Goal: Information Seeking & Learning: Learn about a topic

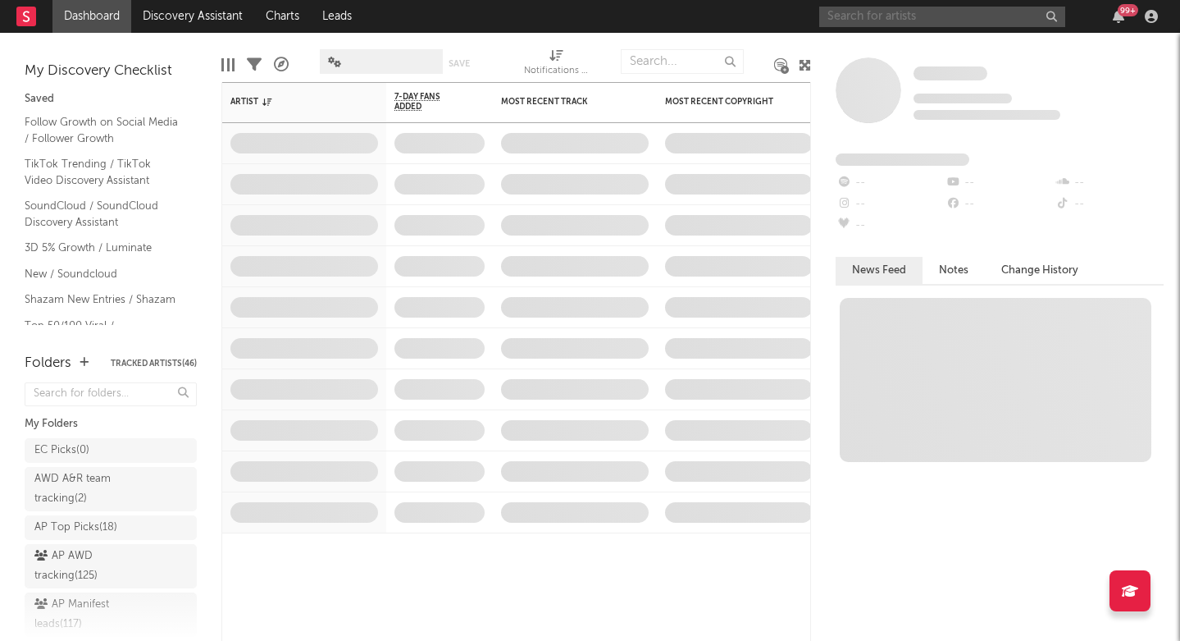
click at [860, 15] on input "text" at bounding box center [942, 17] width 246 height 21
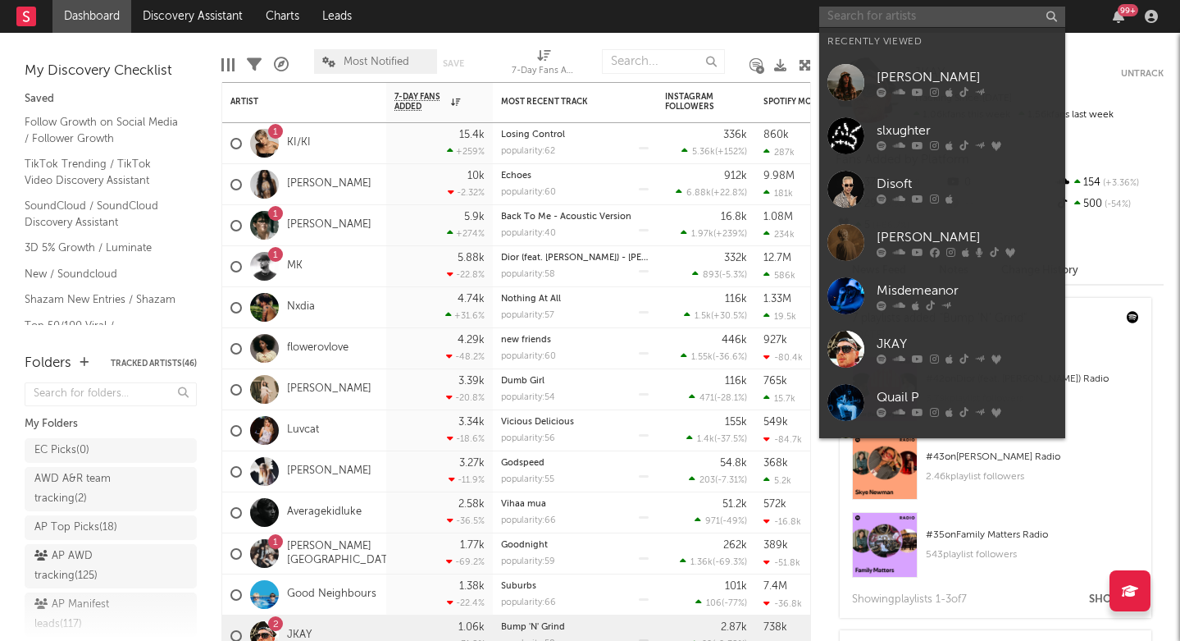
type input "k"
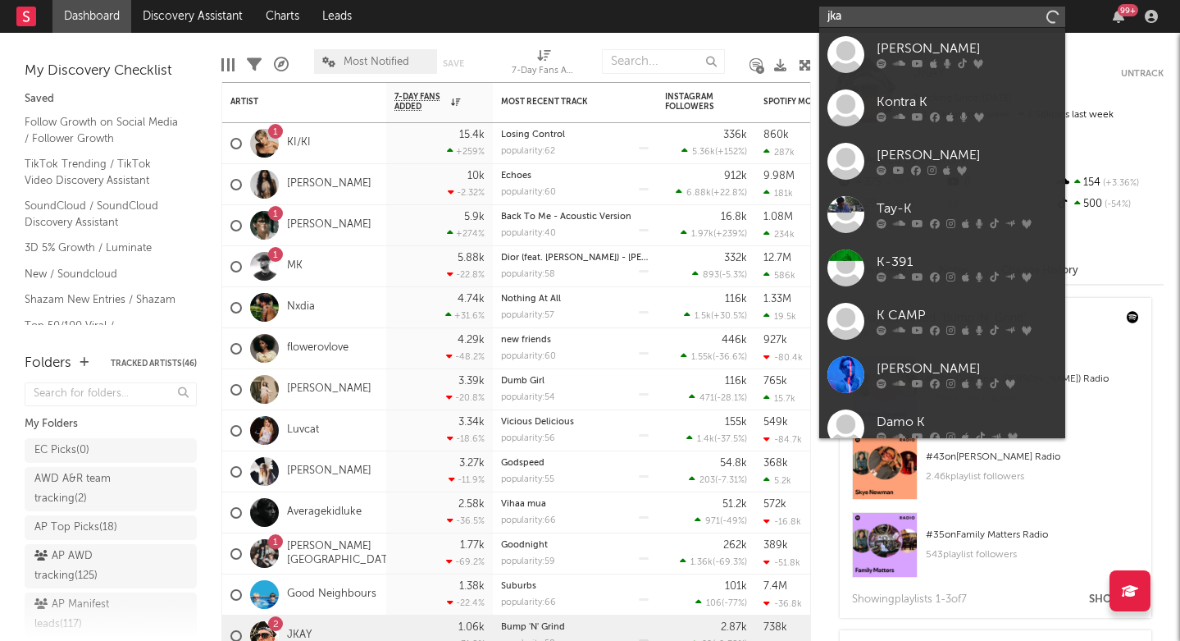
type input "jkay"
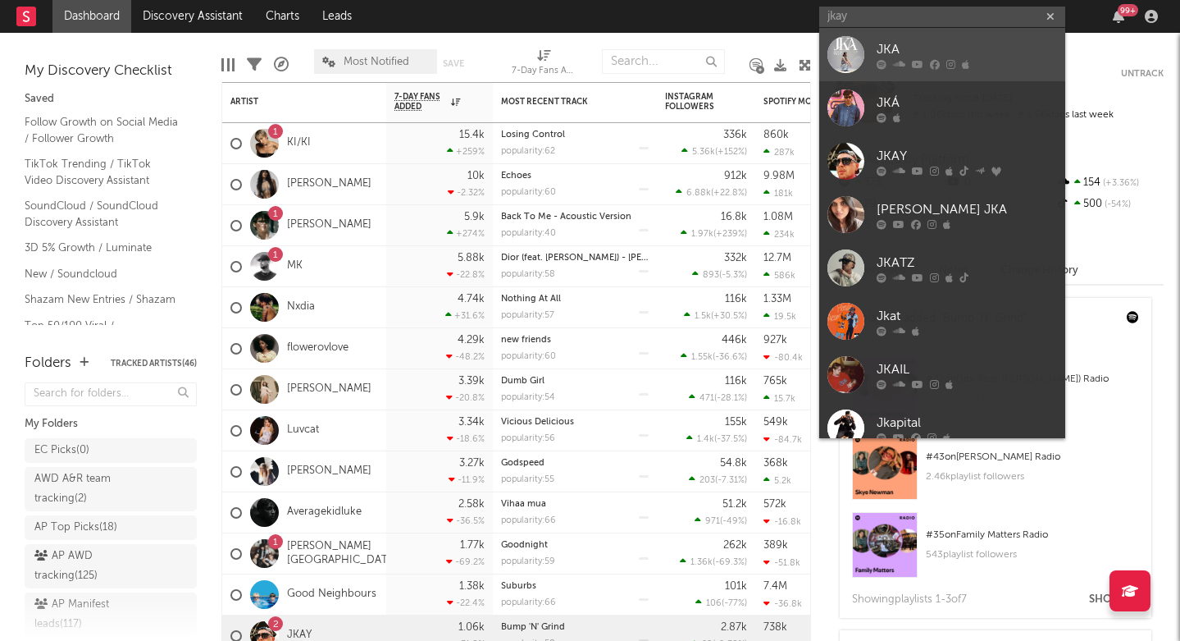
click at [877, 56] on div "JKA" at bounding box center [967, 49] width 180 height 20
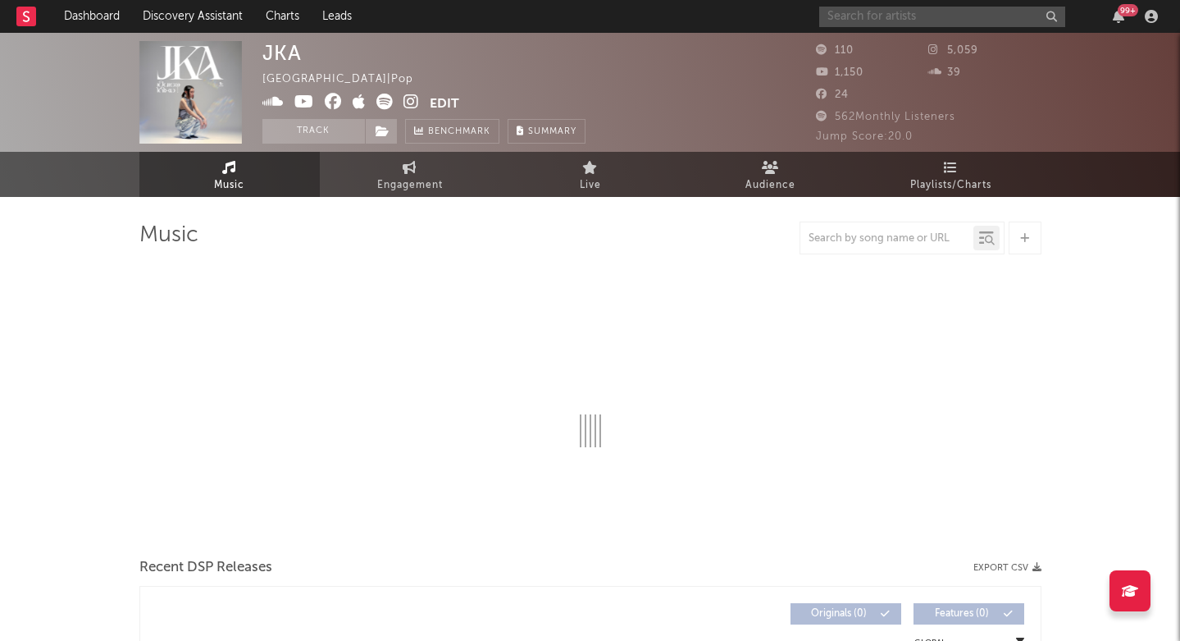
click at [875, 12] on input "text" at bounding box center [942, 17] width 246 height 21
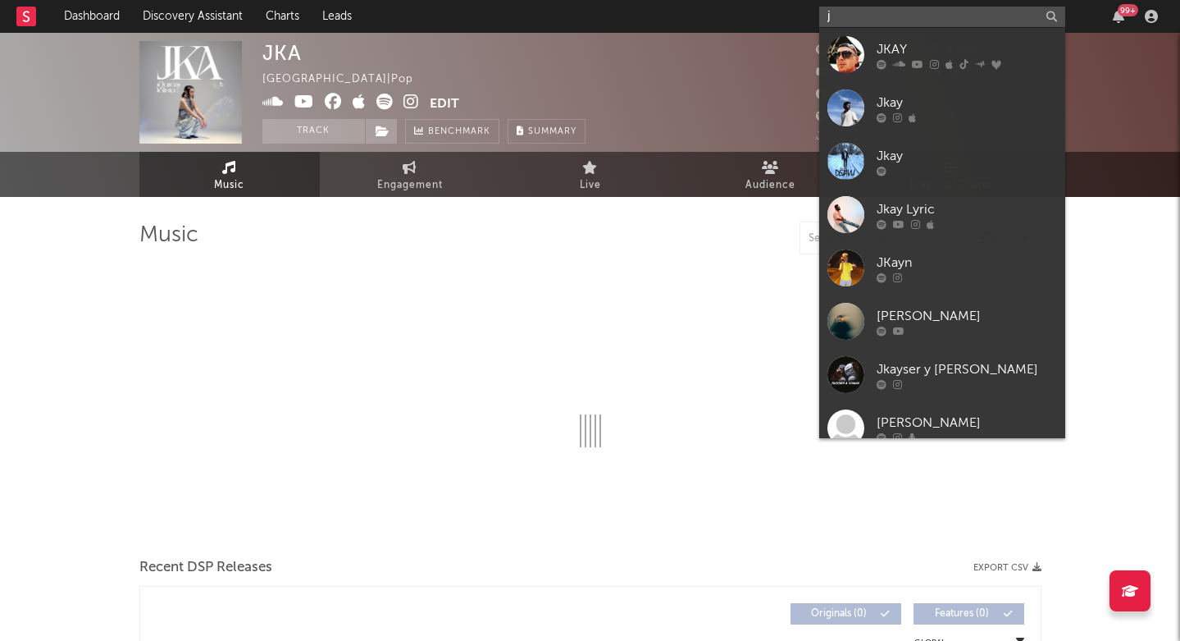
type input "jk"
select select "6m"
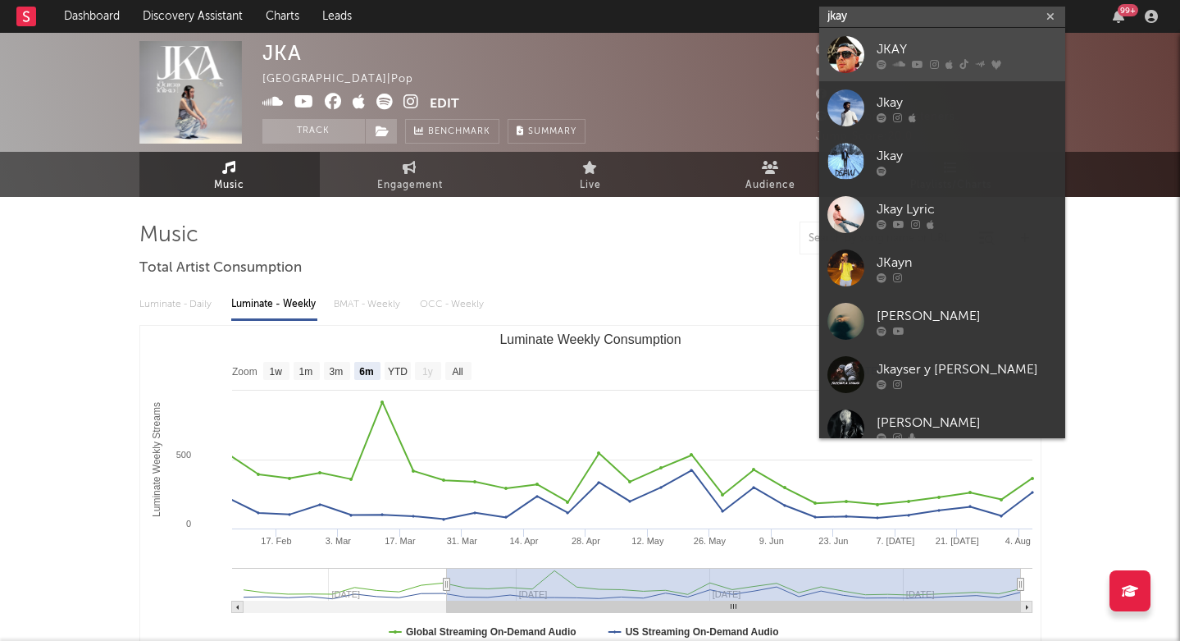
type input "jkay"
click at [862, 63] on div at bounding box center [846, 54] width 37 height 37
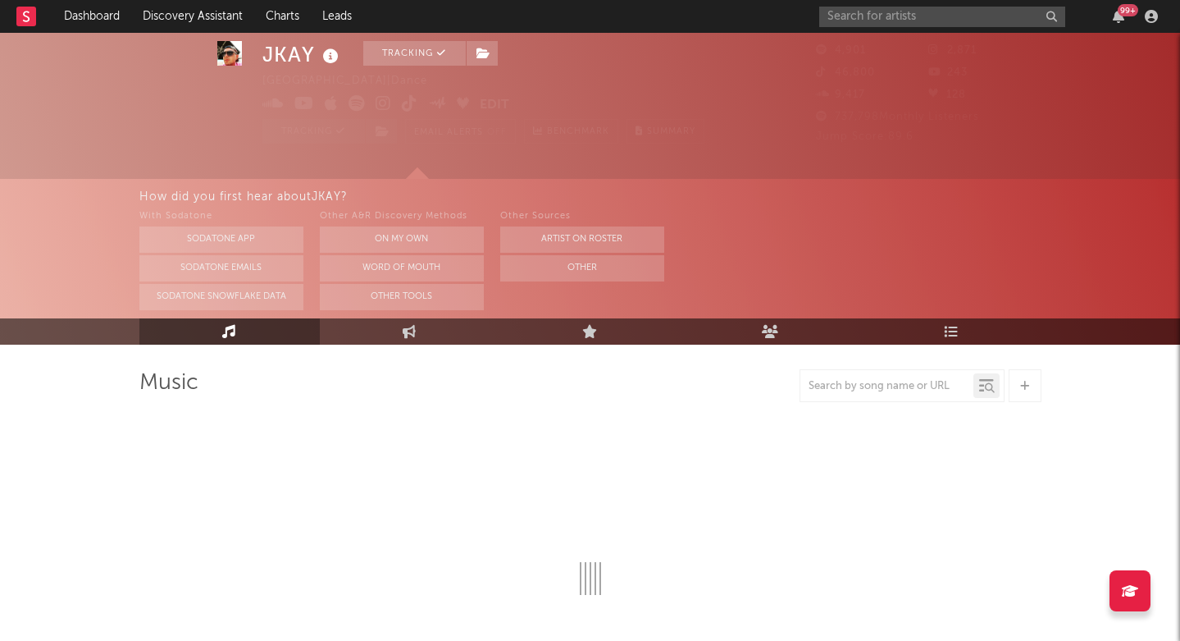
scroll to position [45, 0]
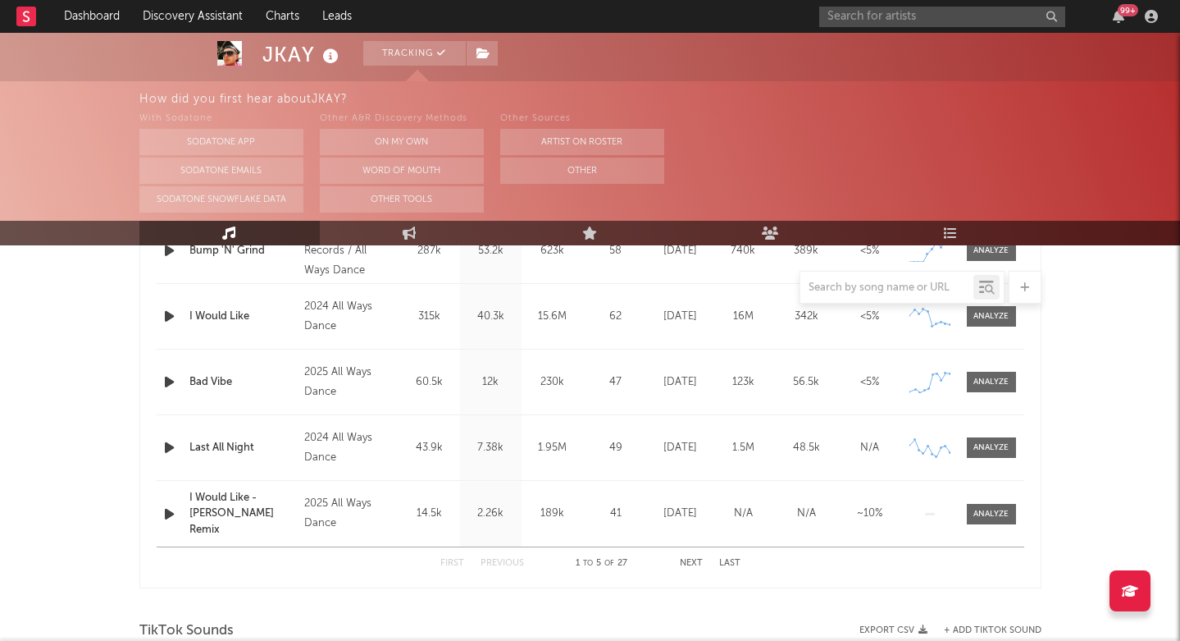
select select "6m"
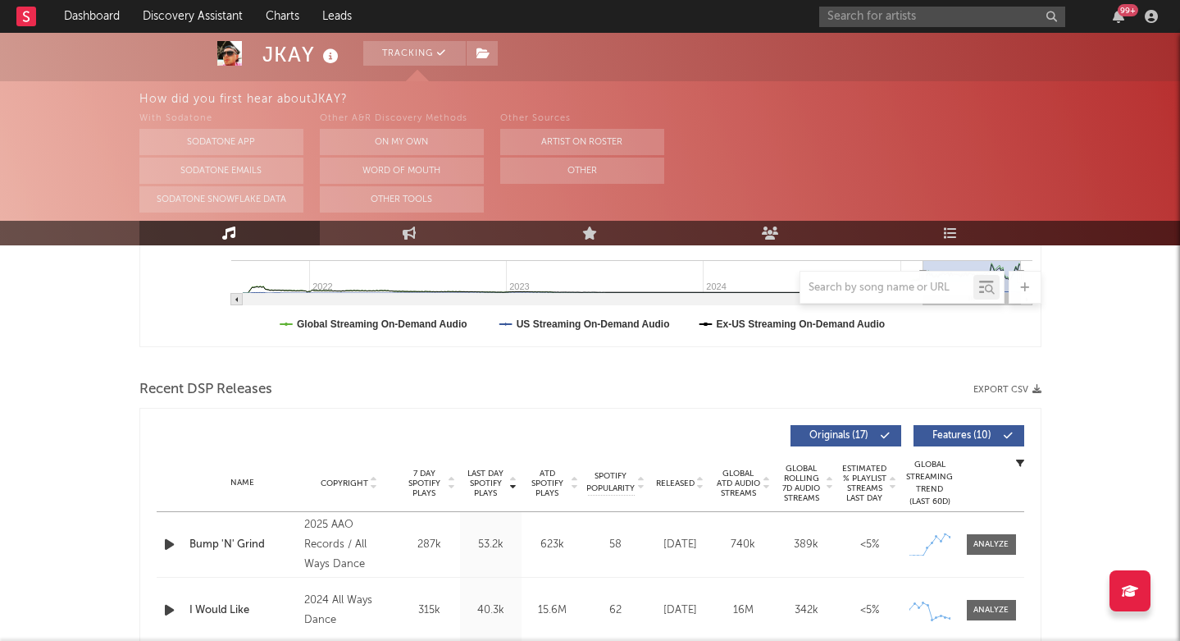
scroll to position [481, 0]
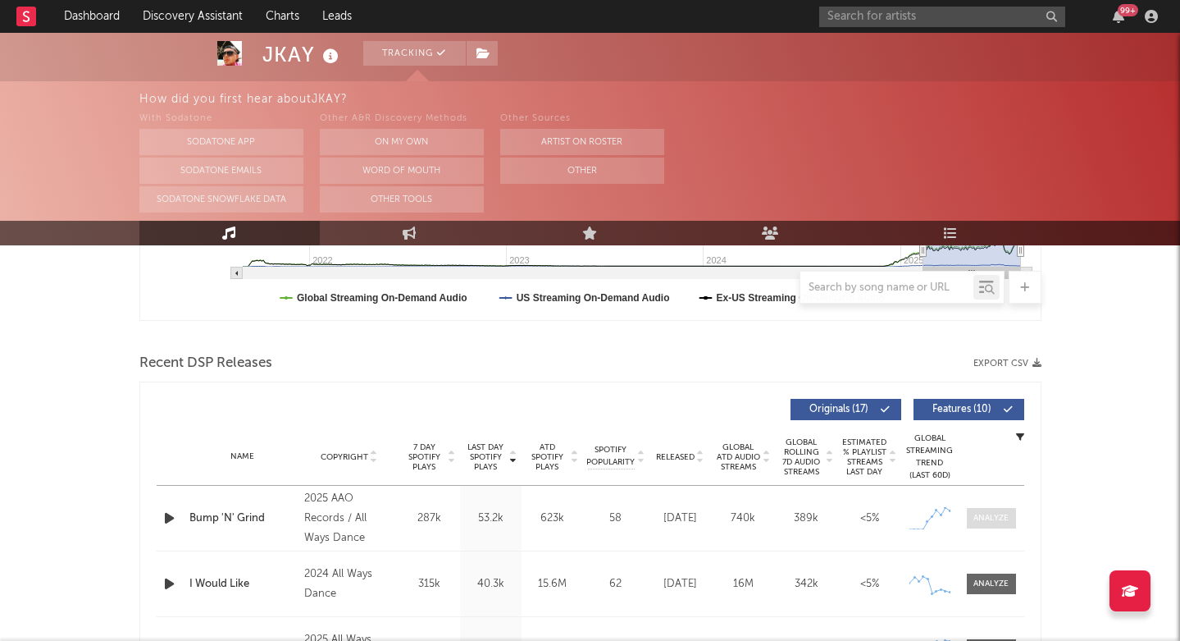
click at [979, 523] on div at bounding box center [991, 518] width 35 height 12
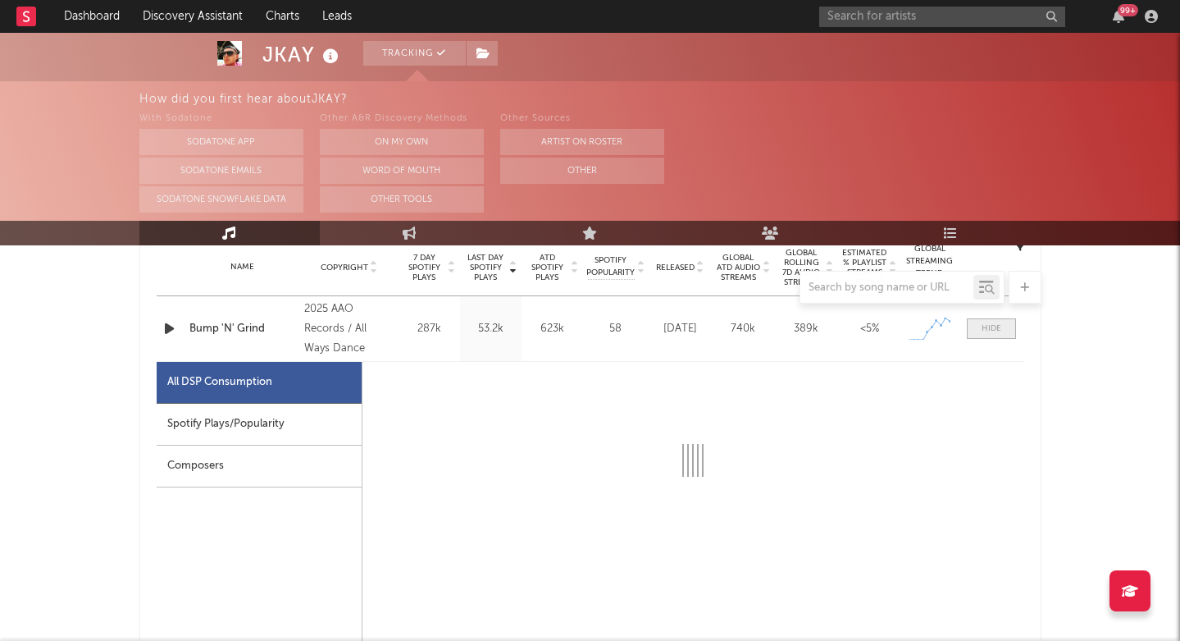
select select "1w"
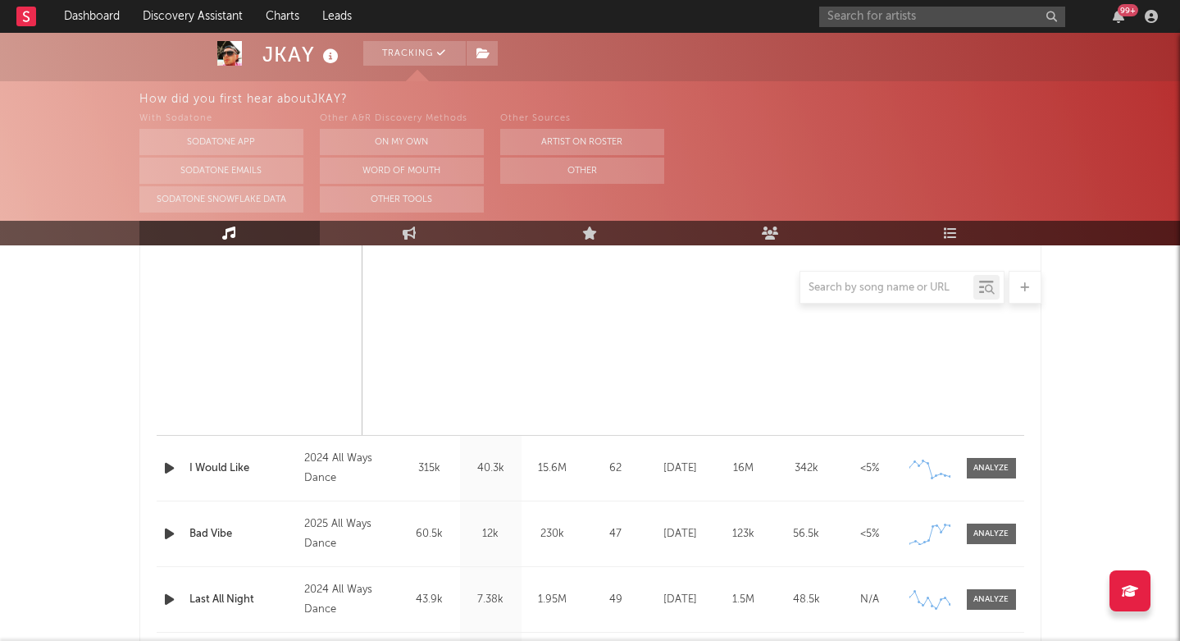
scroll to position [1389, 0]
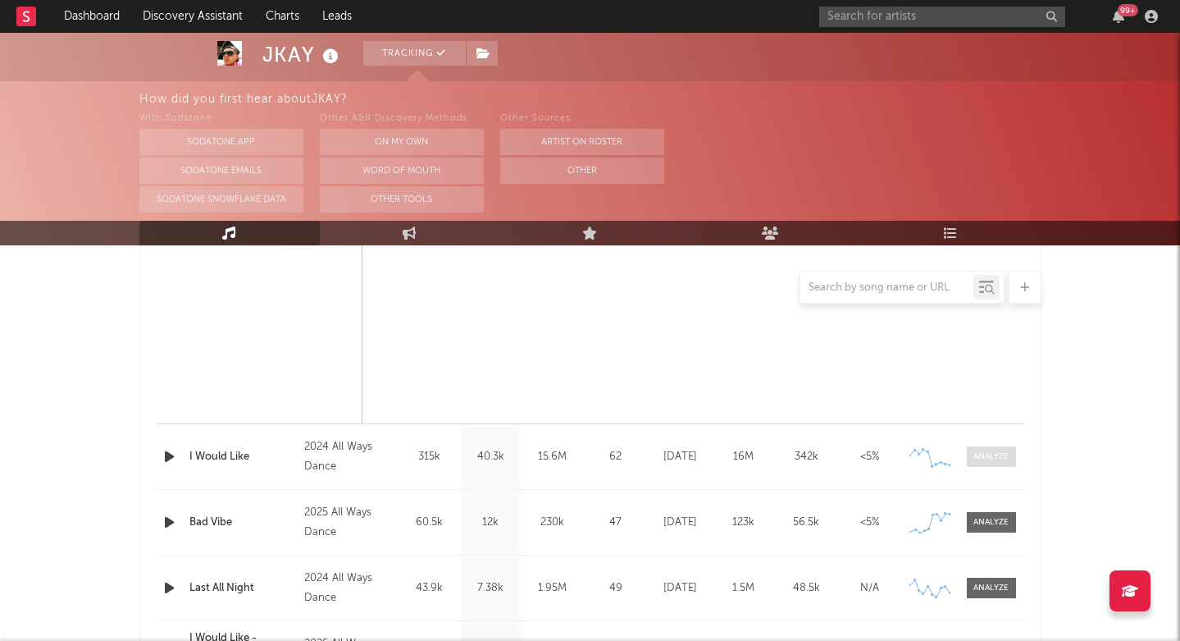
click at [1006, 451] on div at bounding box center [991, 456] width 35 height 12
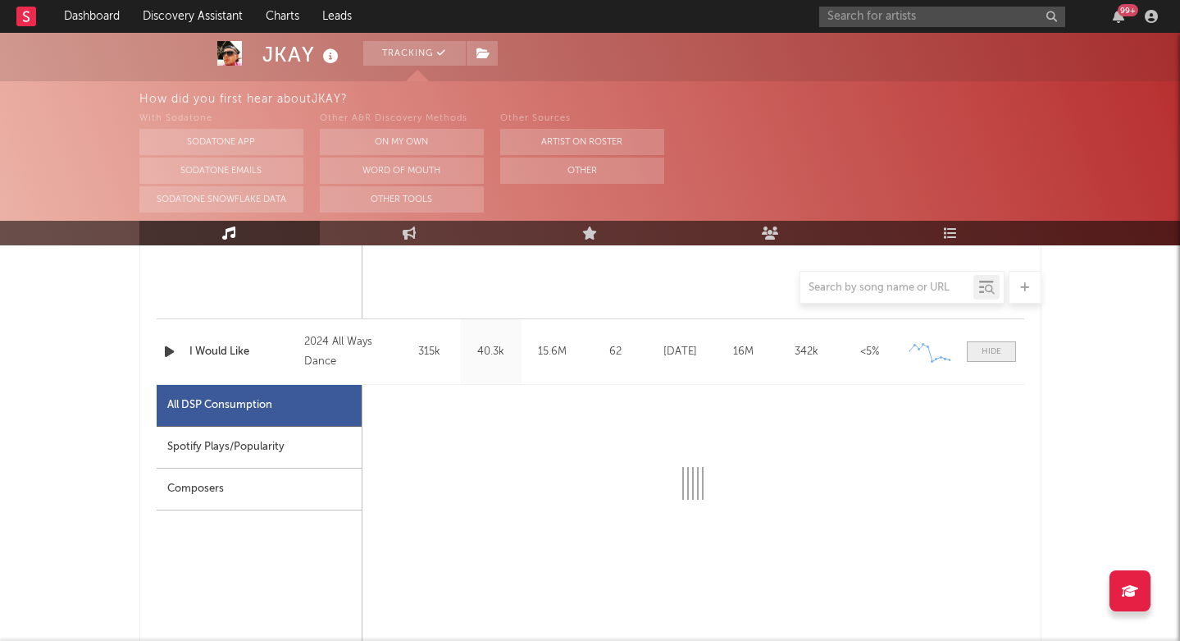
scroll to position [1497, 0]
select select "6m"
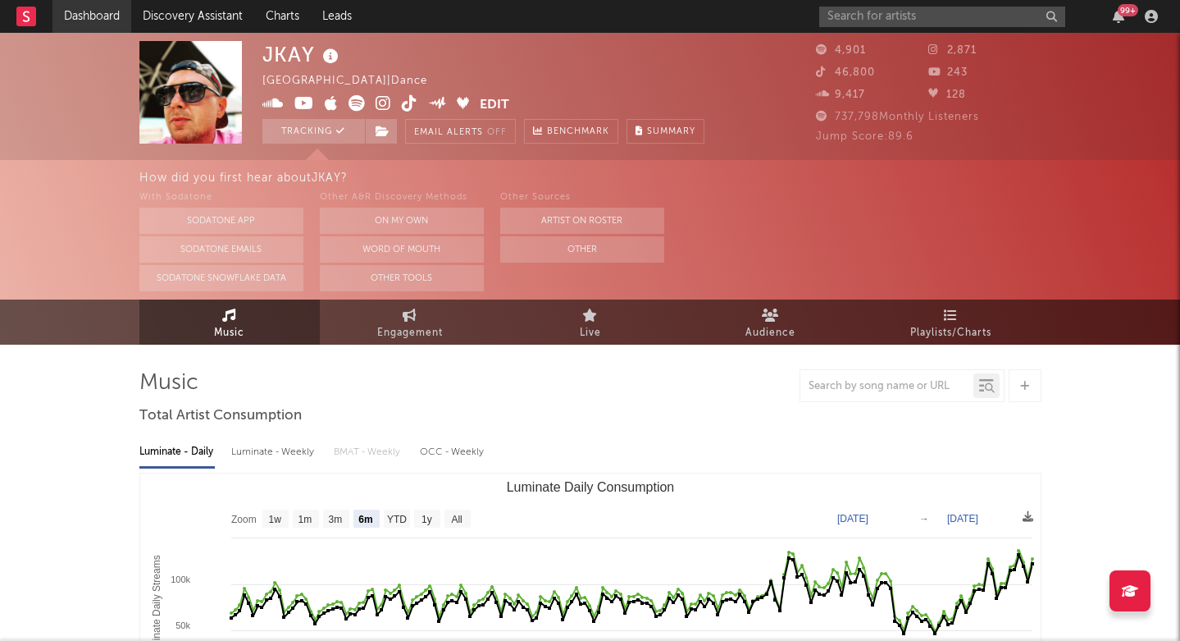
scroll to position [0, 0]
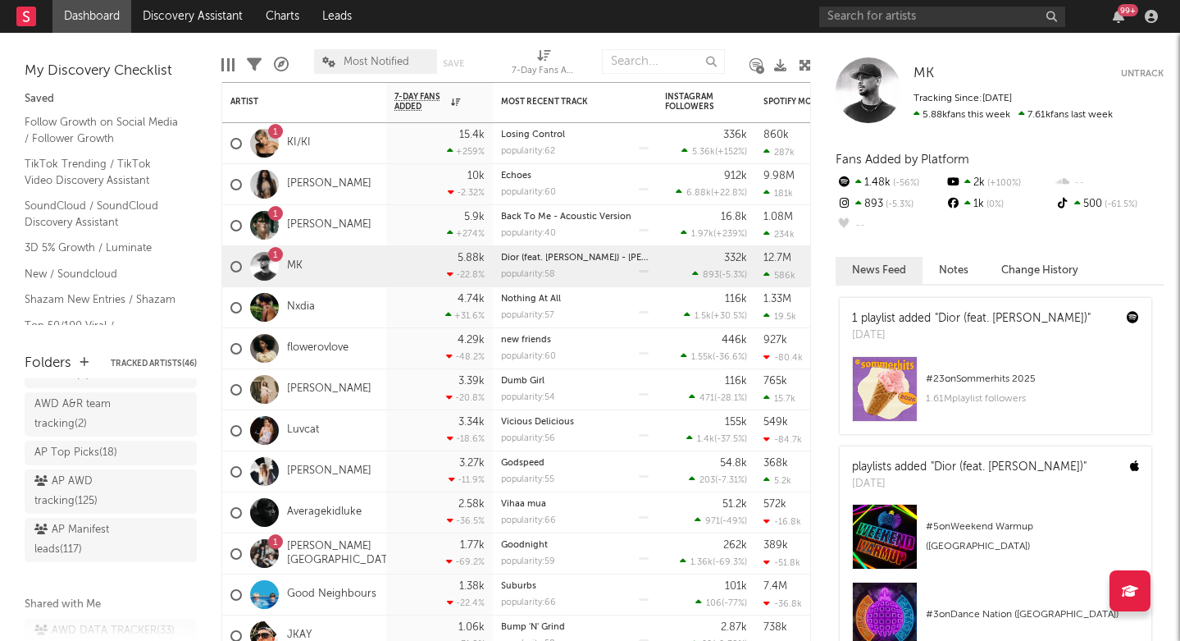
scroll to position [82, 0]
click at [310, 221] on link "[PERSON_NAME]" at bounding box center [329, 225] width 84 height 14
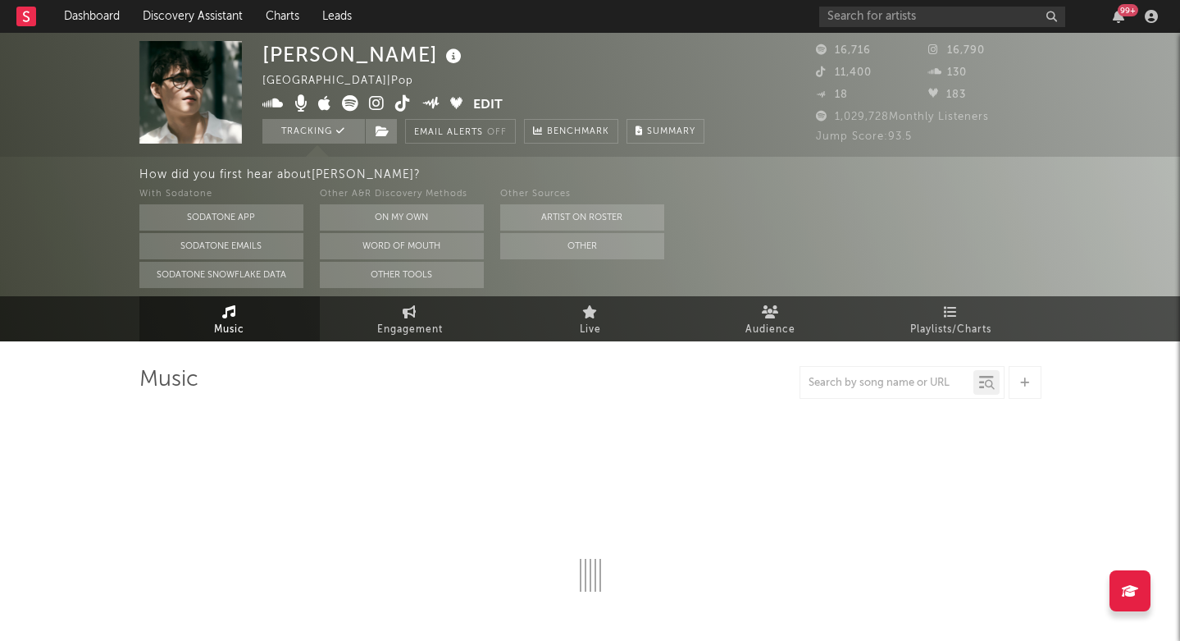
scroll to position [96, 0]
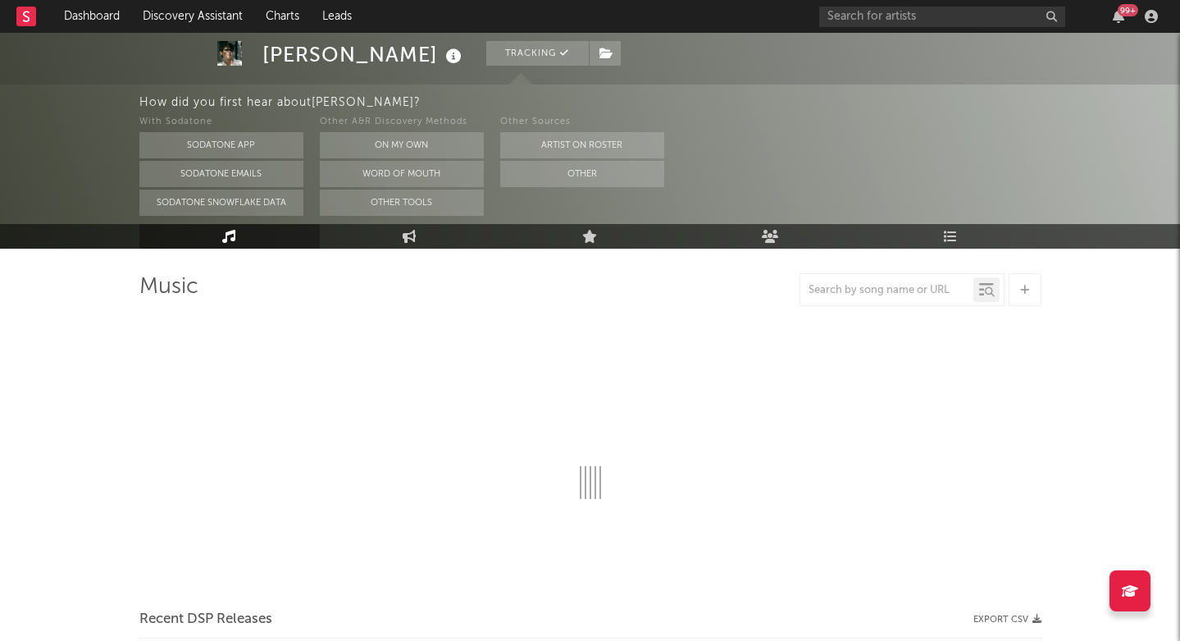
select select "6m"
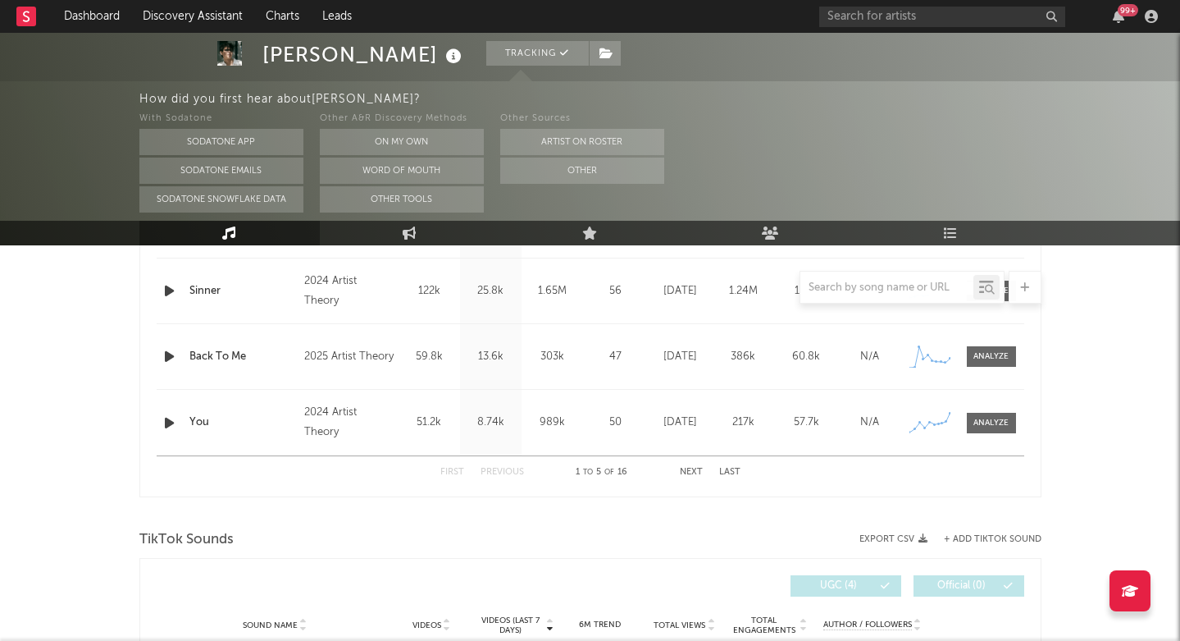
scroll to position [844, 0]
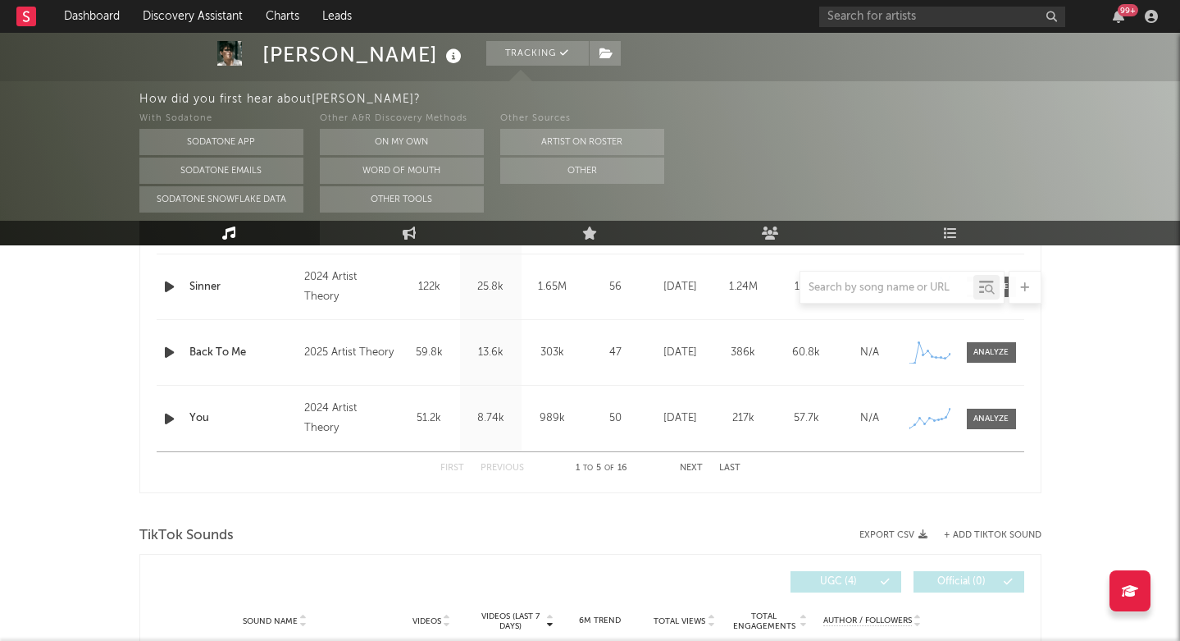
click at [724, 463] on button "Last" at bounding box center [729, 467] width 21 height 9
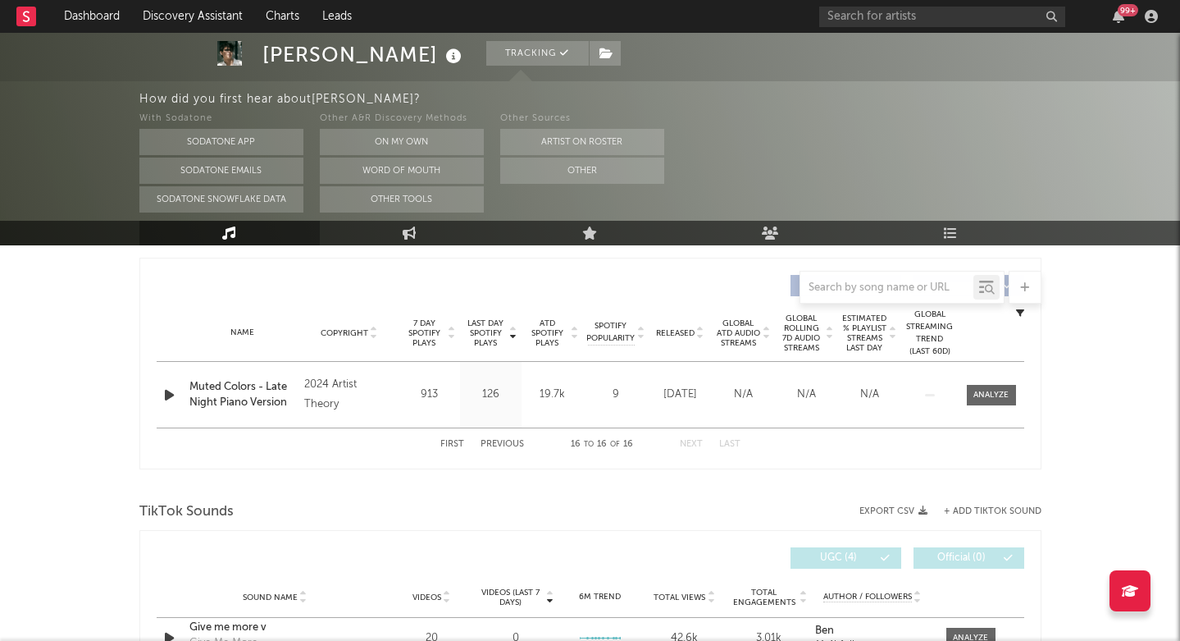
scroll to position [604, 0]
click at [456, 448] on button "First" at bounding box center [452, 445] width 24 height 9
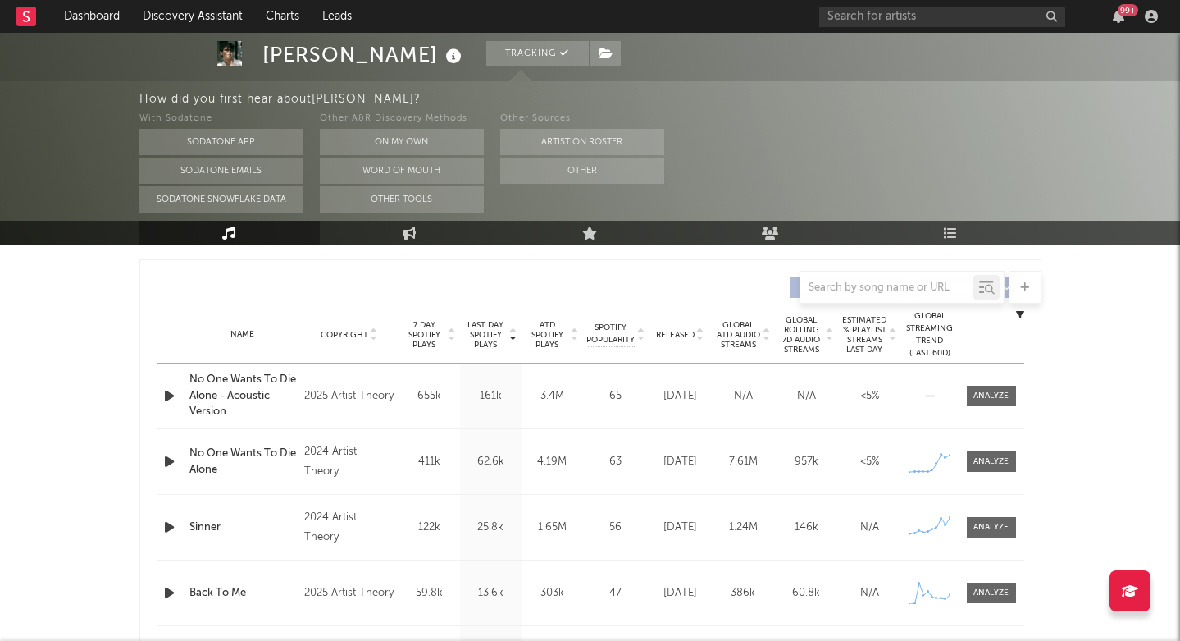
click at [479, 326] on span "Last Day Spotify Plays" at bounding box center [485, 335] width 43 height 30
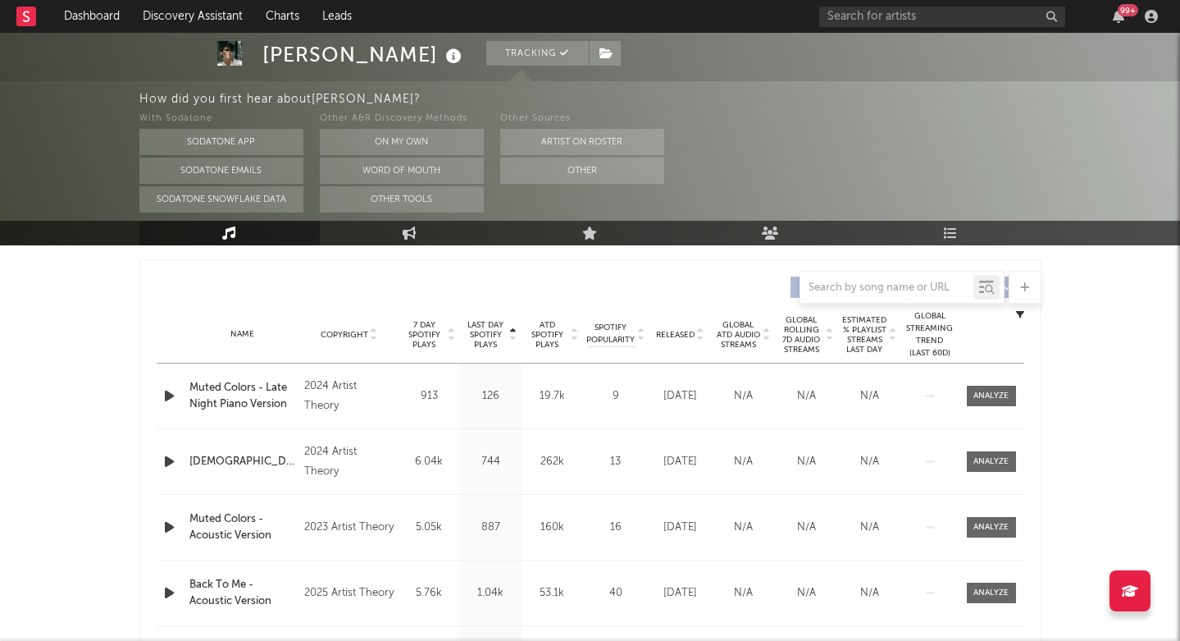
click at [479, 326] on span "Last Day Spotify Plays" at bounding box center [485, 335] width 43 height 30
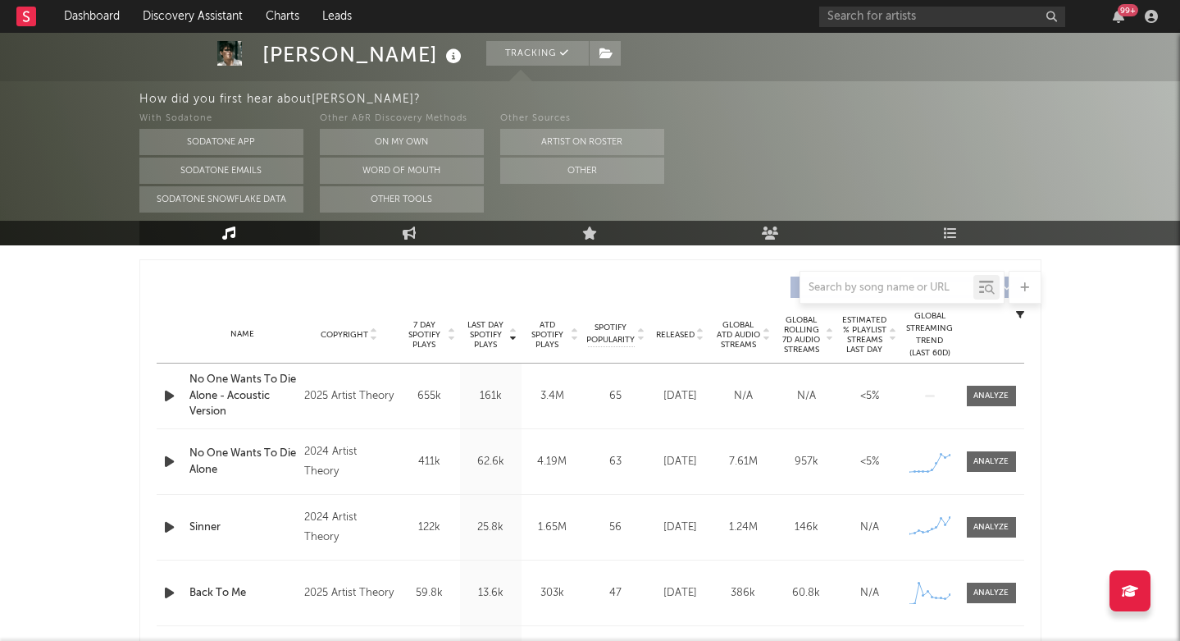
click at [673, 340] on div "Released" at bounding box center [680, 334] width 55 height 12
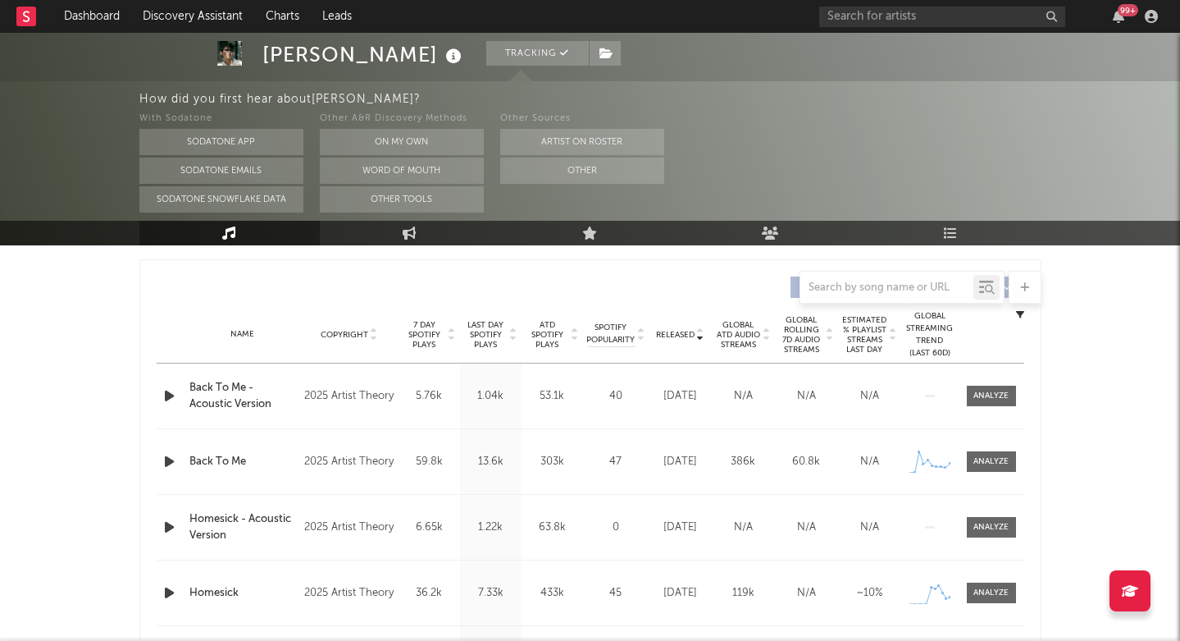
click at [673, 340] on div "Released" at bounding box center [680, 334] width 55 height 12
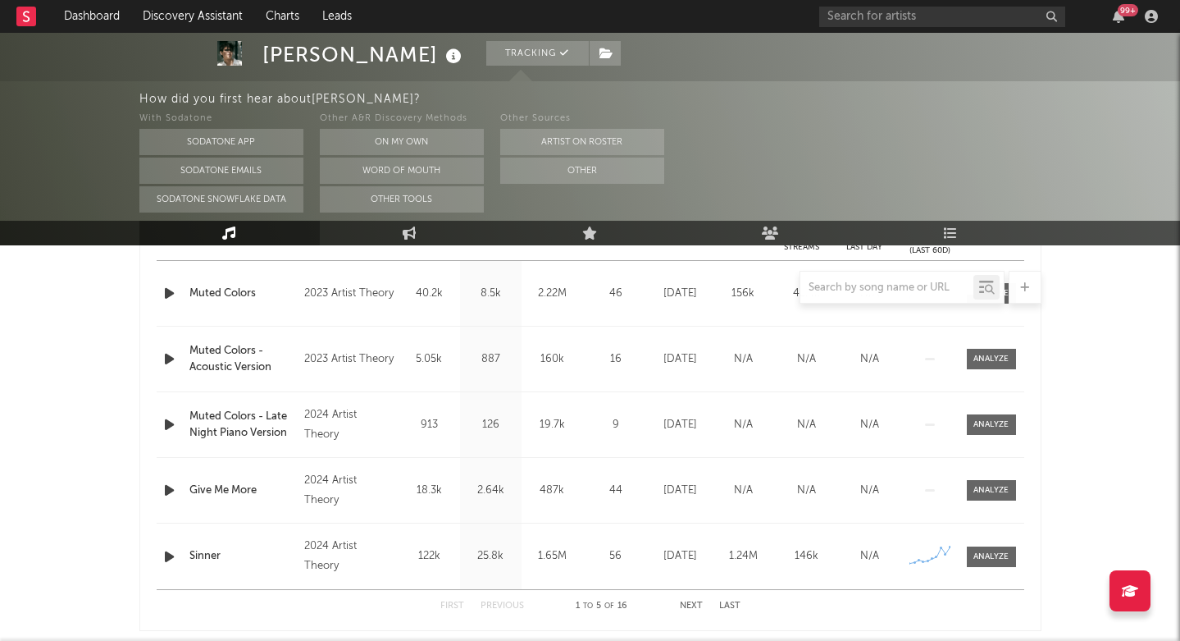
scroll to position [731, 0]
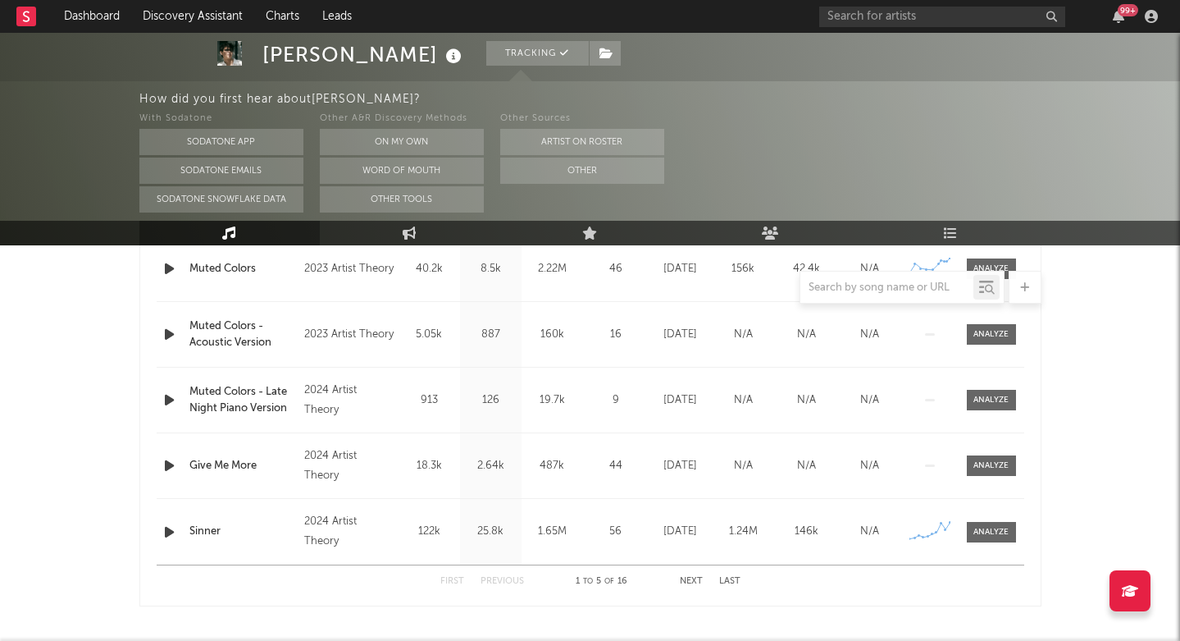
click at [687, 583] on button "Next" at bounding box center [691, 581] width 23 height 9
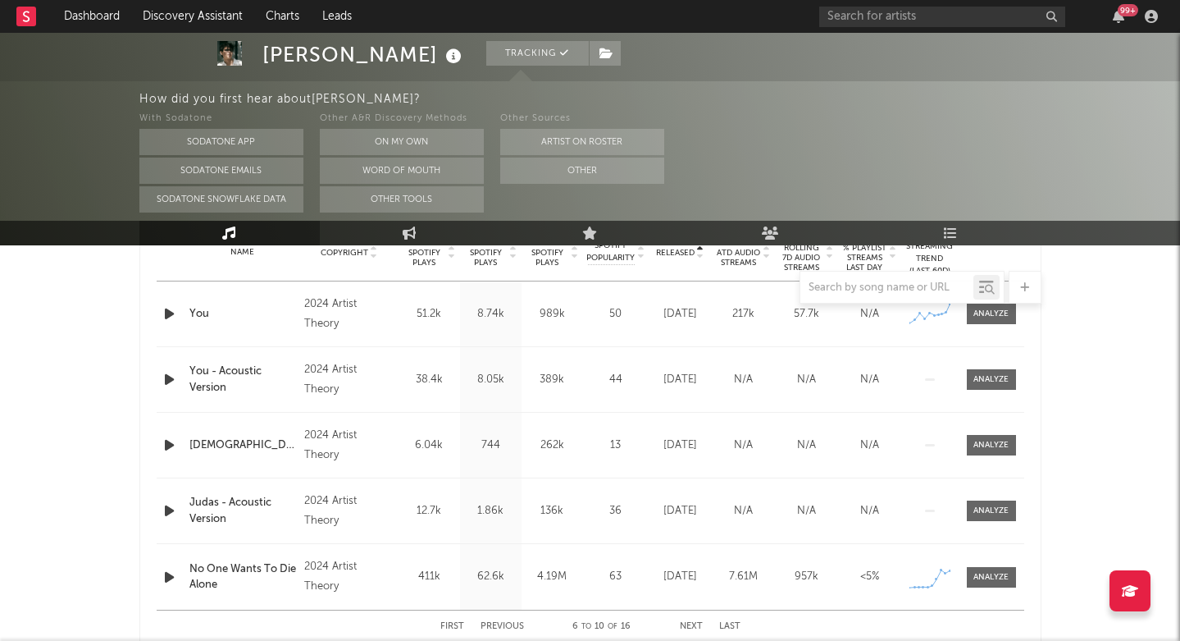
scroll to position [709, 0]
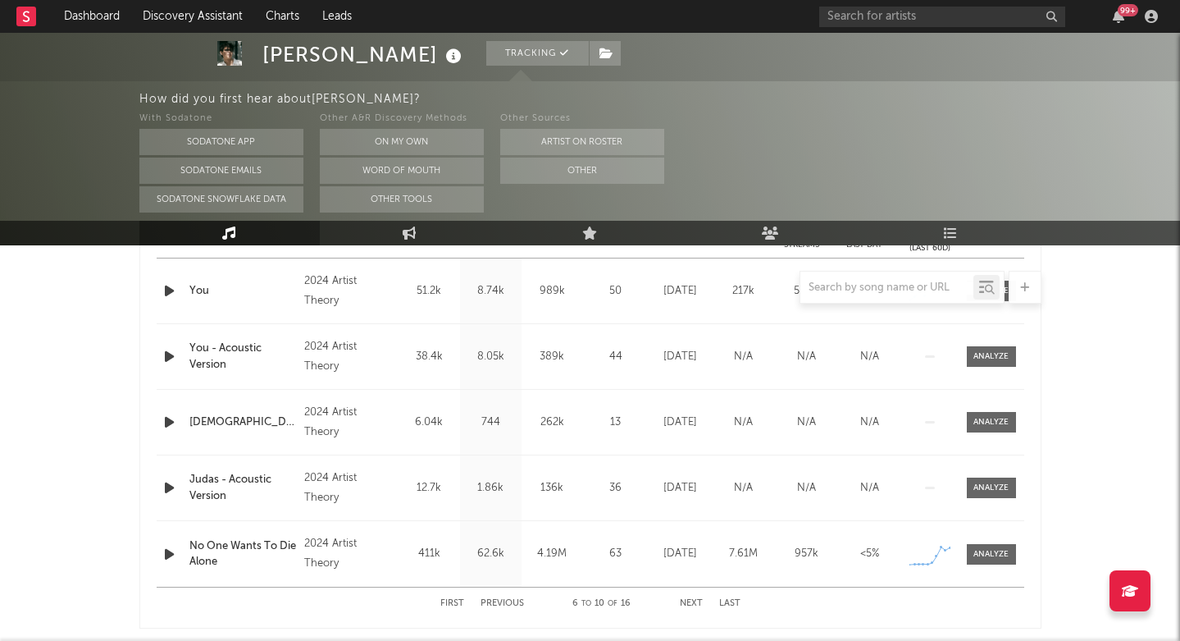
click at [688, 600] on button "Next" at bounding box center [691, 603] width 23 height 9
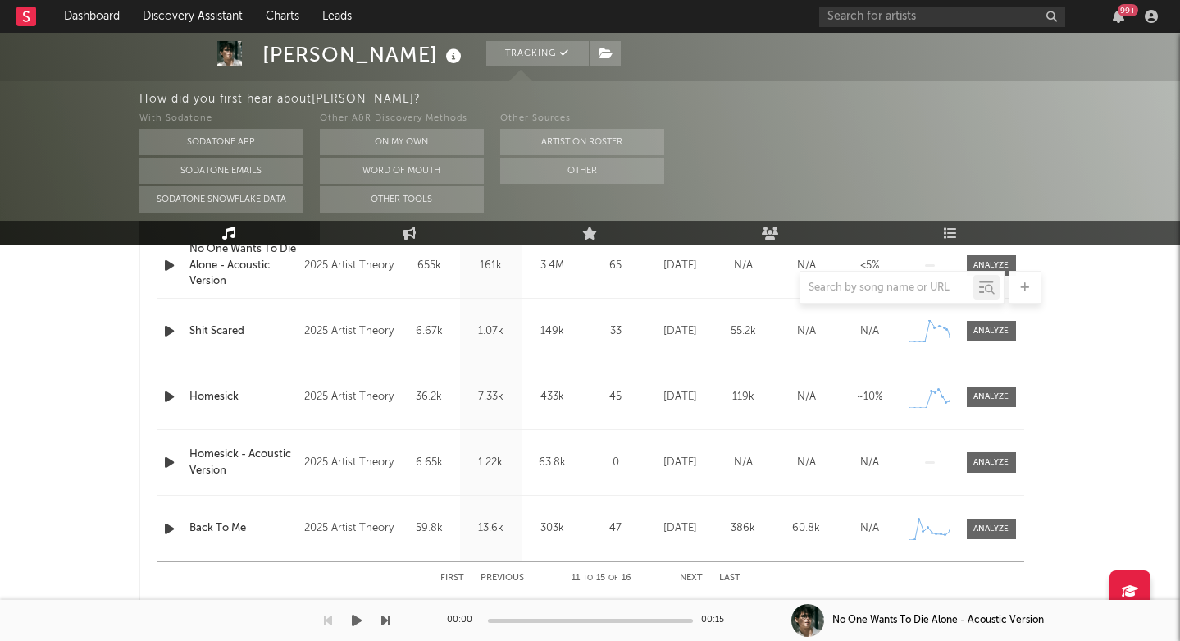
scroll to position [768, 0]
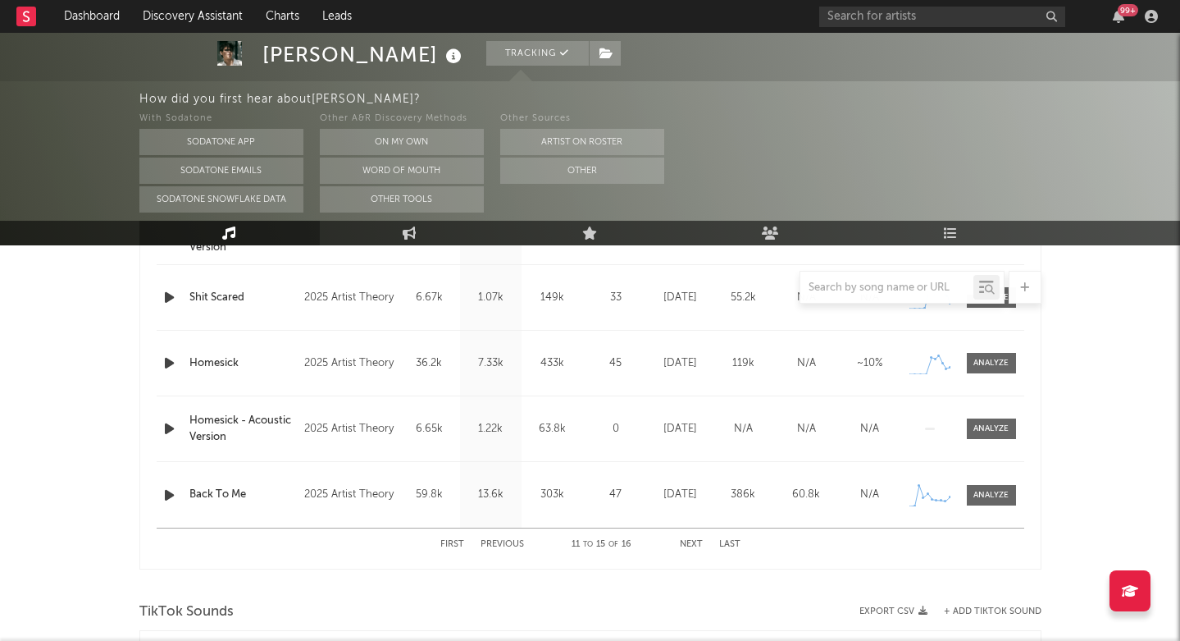
click at [692, 537] on div "First Previous 11 to 15 of 16 Next Last" at bounding box center [590, 544] width 300 height 32
click at [689, 543] on button "Next" at bounding box center [691, 544] width 23 height 9
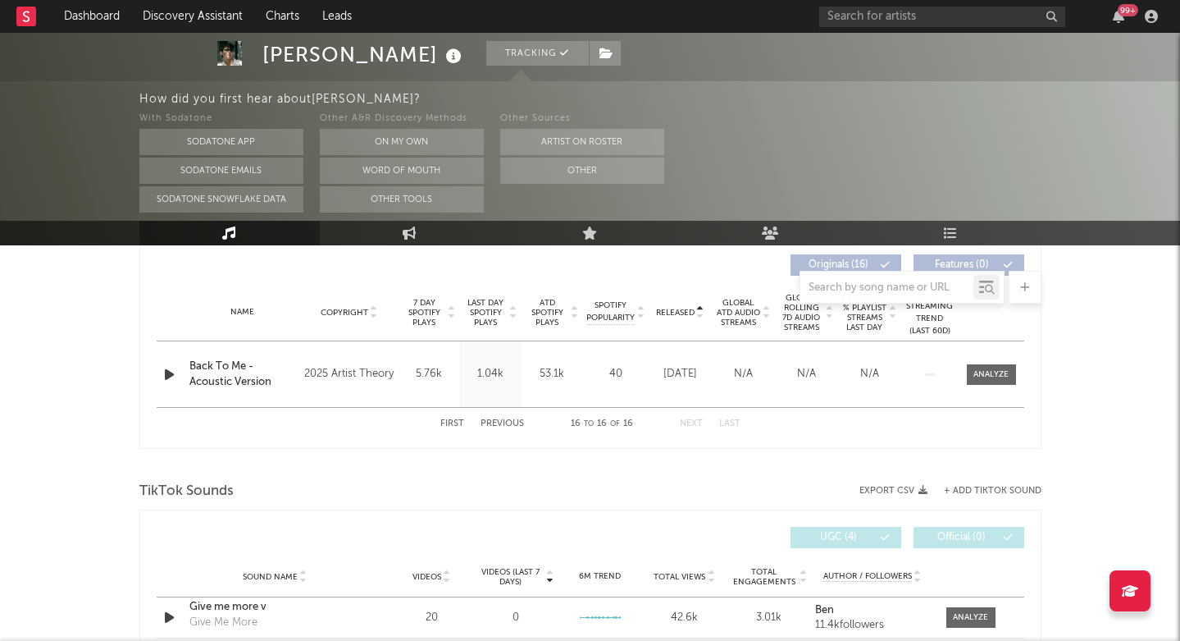
scroll to position [541, 0]
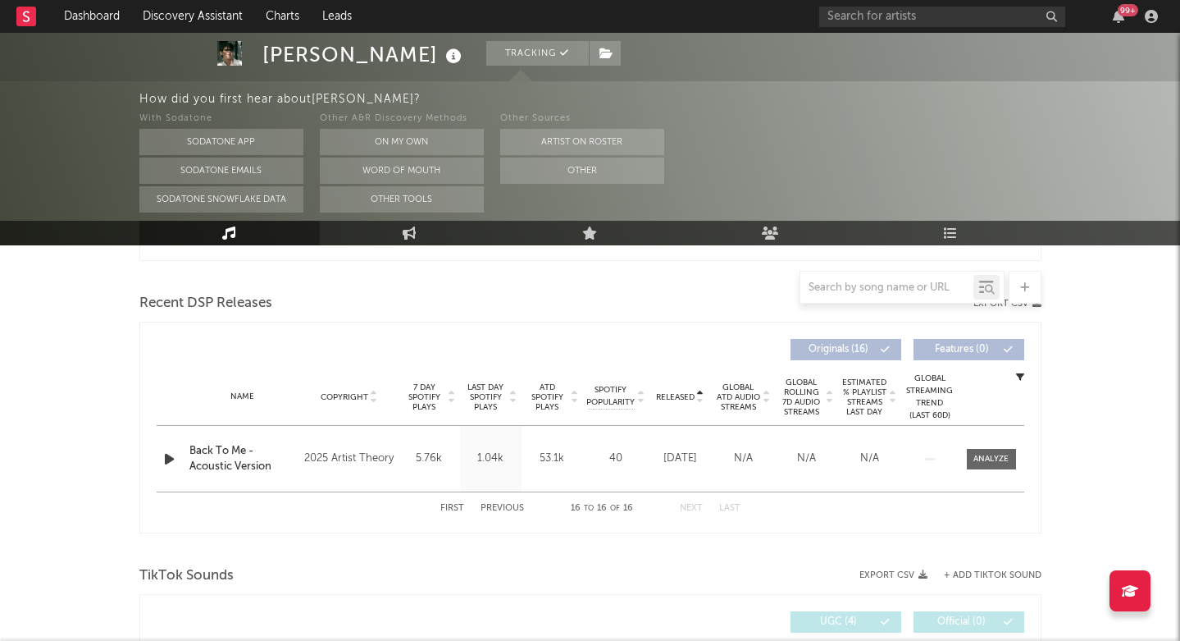
click at [481, 399] on span "Last Day Spotify Plays" at bounding box center [485, 397] width 43 height 30
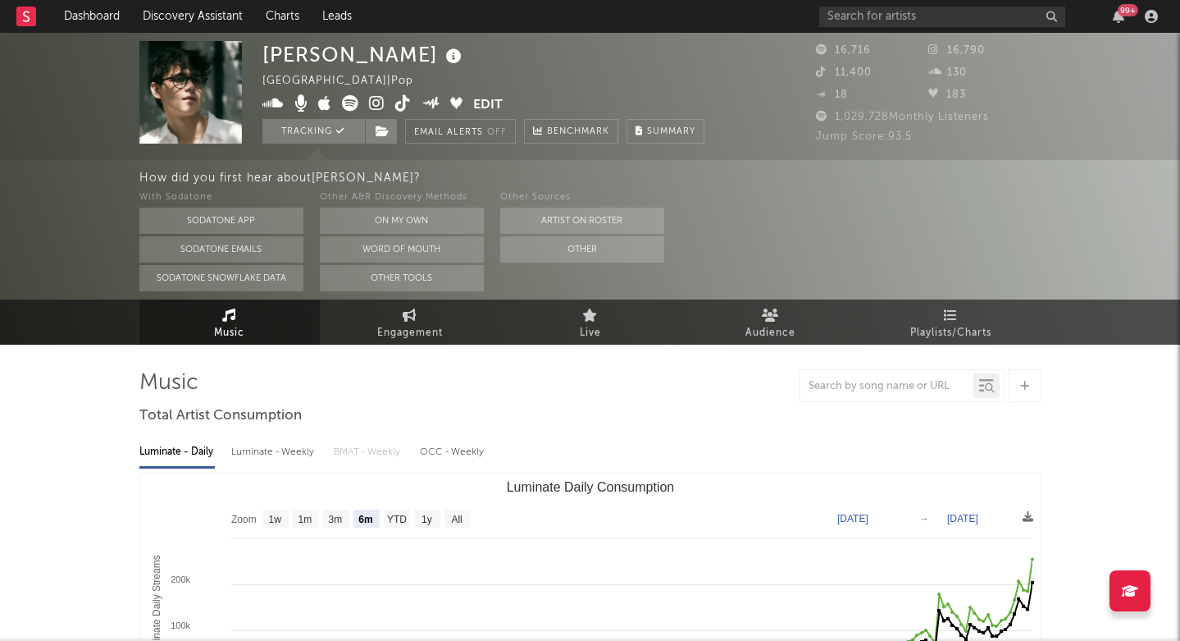
scroll to position [0, 0]
click at [29, 19] on icon at bounding box center [26, 16] width 7 height 11
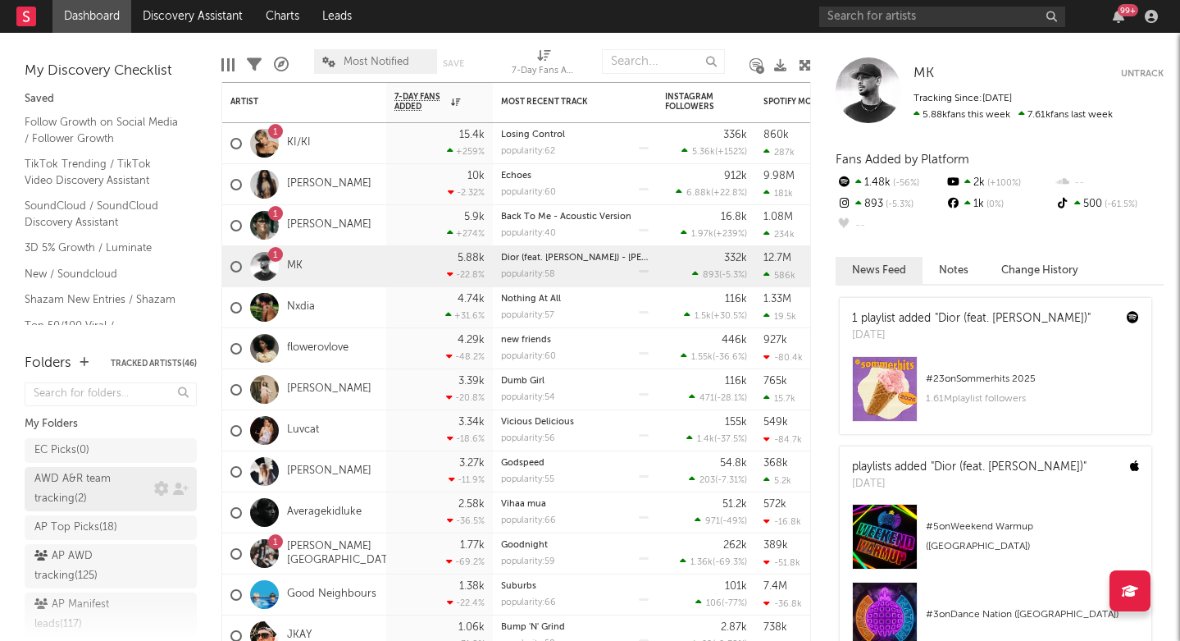
click at [95, 489] on div "AWD A&R team tracking ( 2 )" at bounding box center [92, 488] width 116 height 39
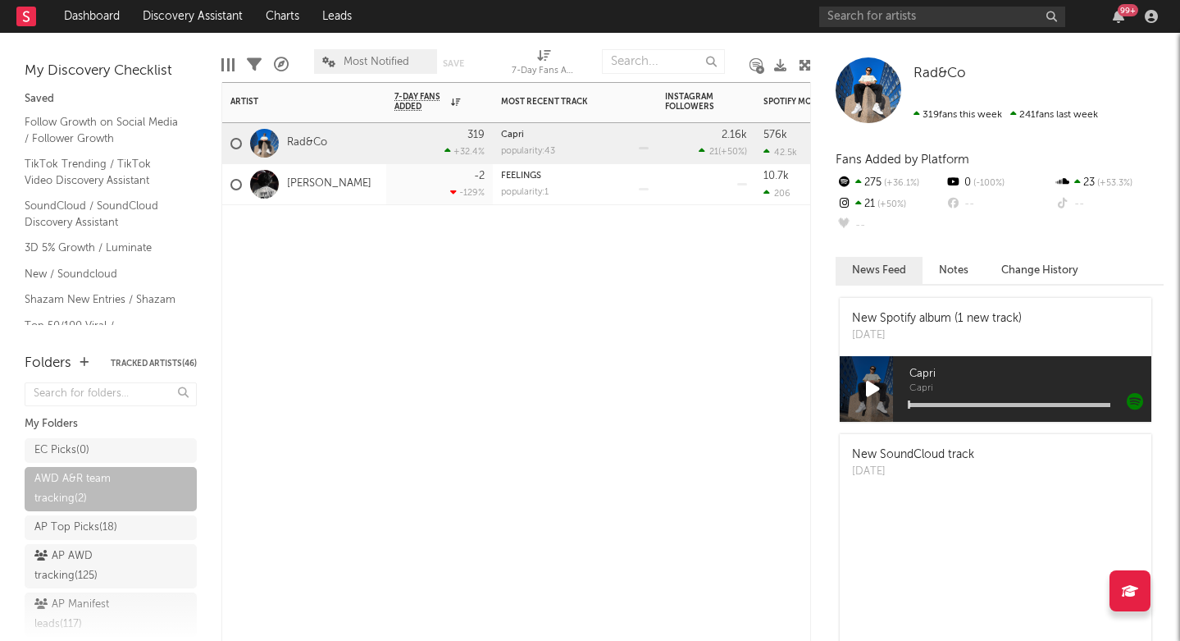
click at [584, 143] on div "Capri popularity: 43" at bounding box center [575, 143] width 148 height 40
select select "-1"
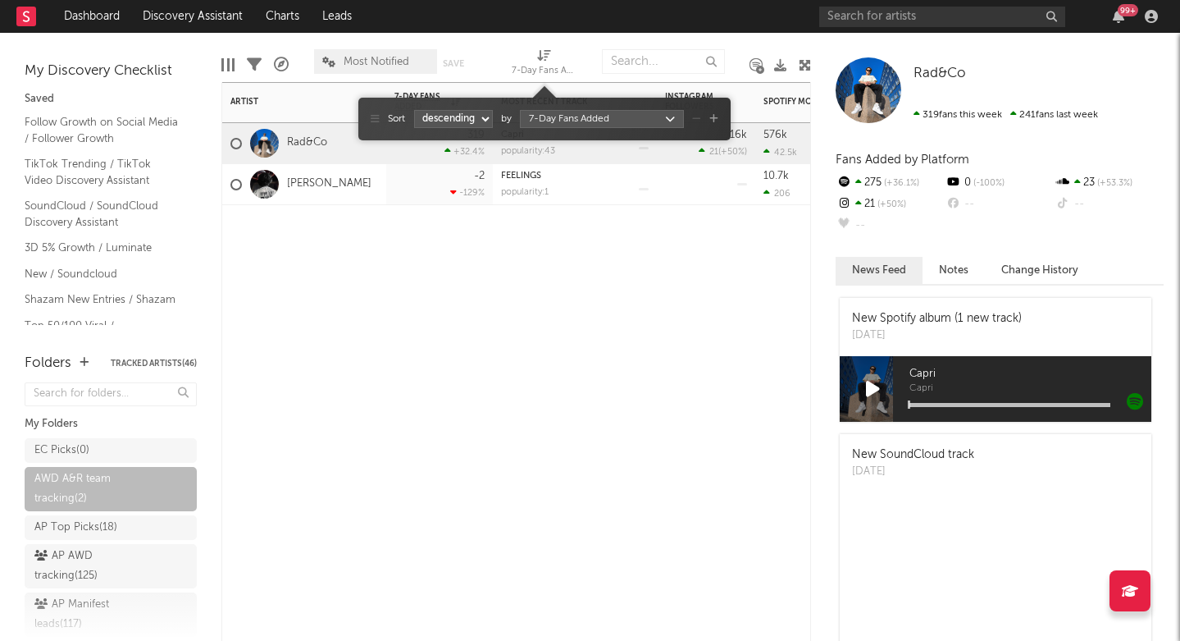
click at [545, 63] on div "7-Day Fans Added (7-Day Fans Added)" at bounding box center [545, 72] width 66 height 20
click at [558, 122] on body "Dashboard Discovery Assistant Charts Leads 99 + Notifications Settings Mark all…" at bounding box center [590, 320] width 1180 height 641
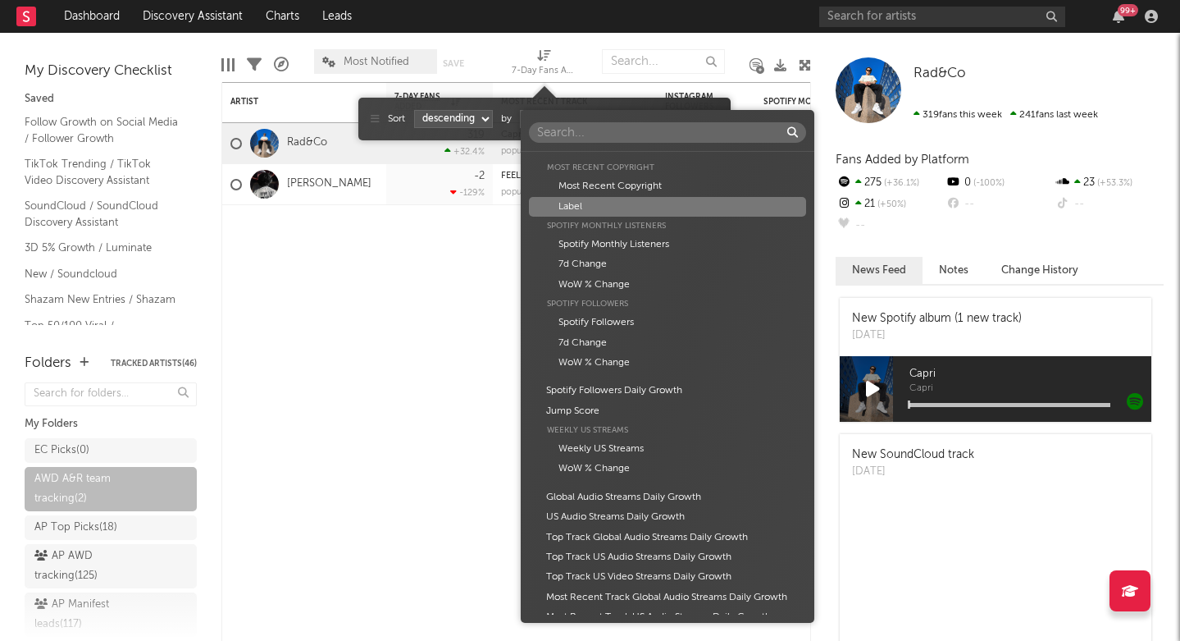
scroll to position [598, 0]
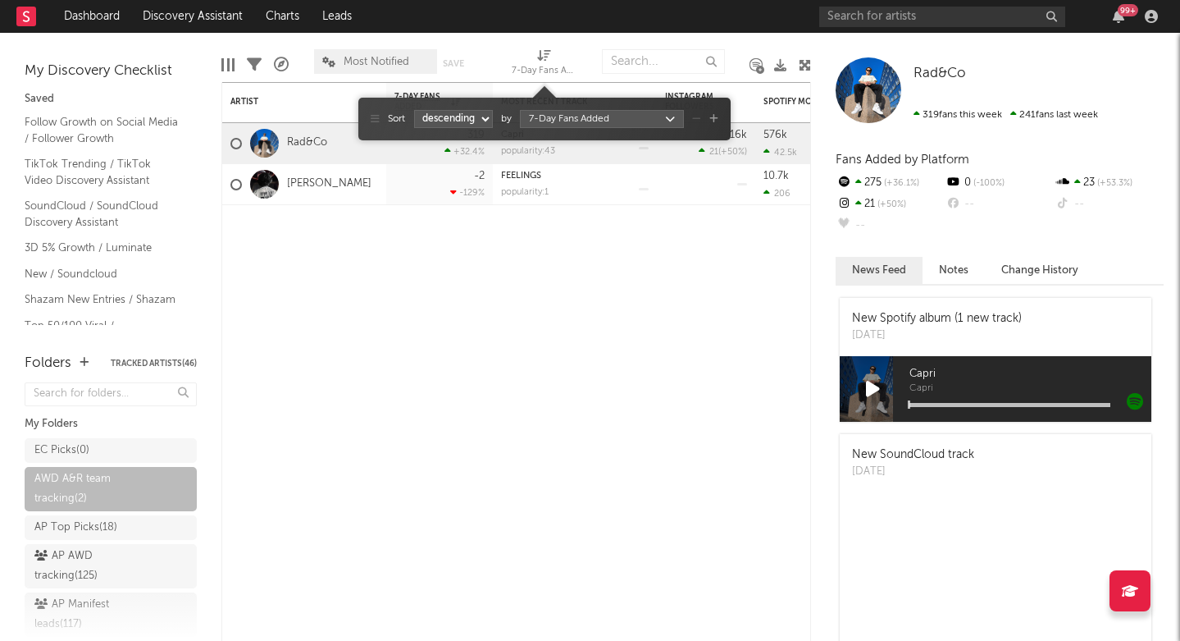
click at [445, 341] on div "Artist Artist Notifications Notes Potential Market Share Rights Holder Manageme…" at bounding box center [590, 320] width 1180 height 641
click at [446, 342] on div "Artist Notifications 7-Day Fans Added WoW % Change Most Recent Track Popularity…" at bounding box center [516, 361] width 590 height 559
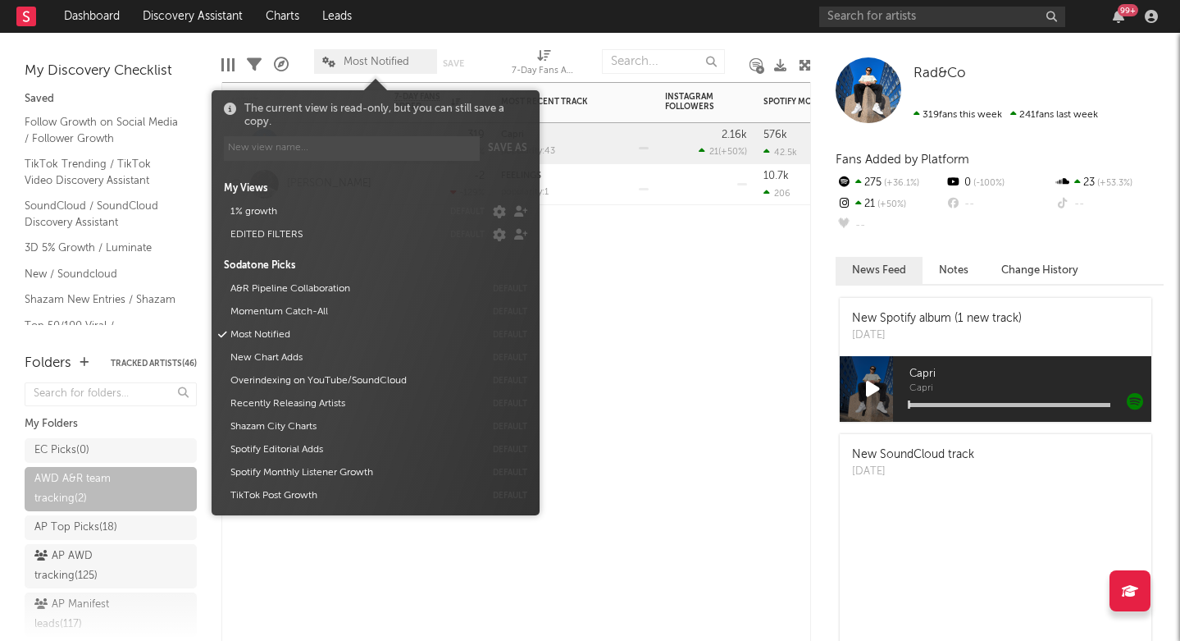
click at [369, 53] on span "Most Notified" at bounding box center [375, 61] width 123 height 25
click at [445, 217] on div "1% growth default" at bounding box center [376, 211] width 320 height 23
click at [394, 210] on button "1% growth" at bounding box center [333, 211] width 217 height 23
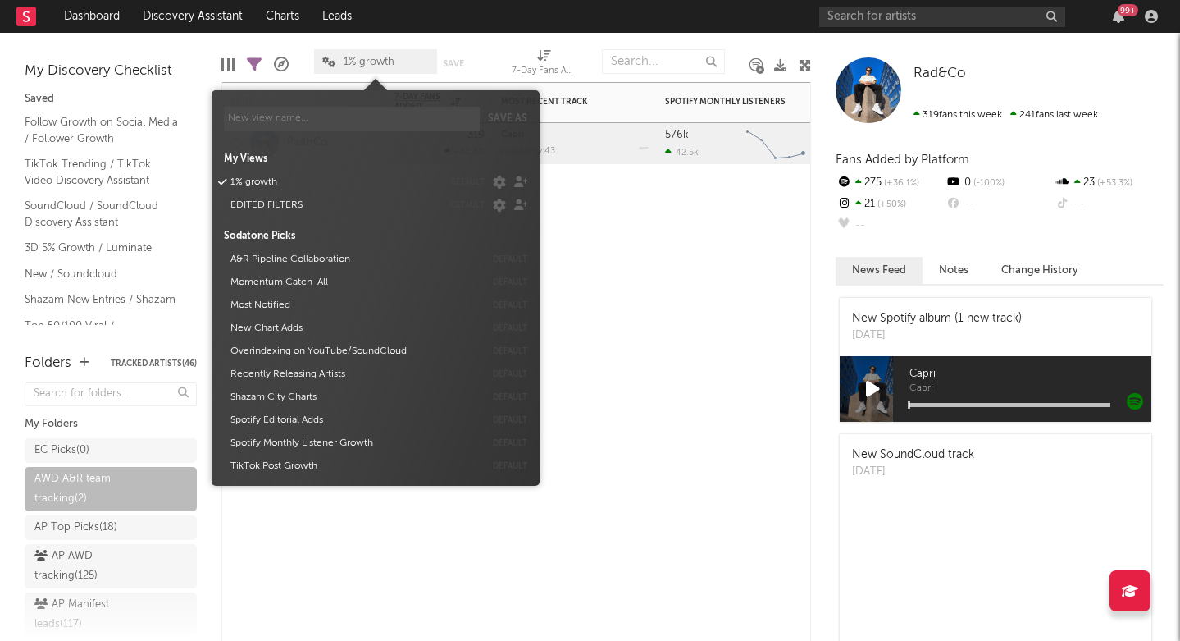
click at [701, 276] on div "Artist Notifications 7-Day Fans Added WoW % Change Most Recent Track Popularity…" at bounding box center [516, 361] width 590 height 559
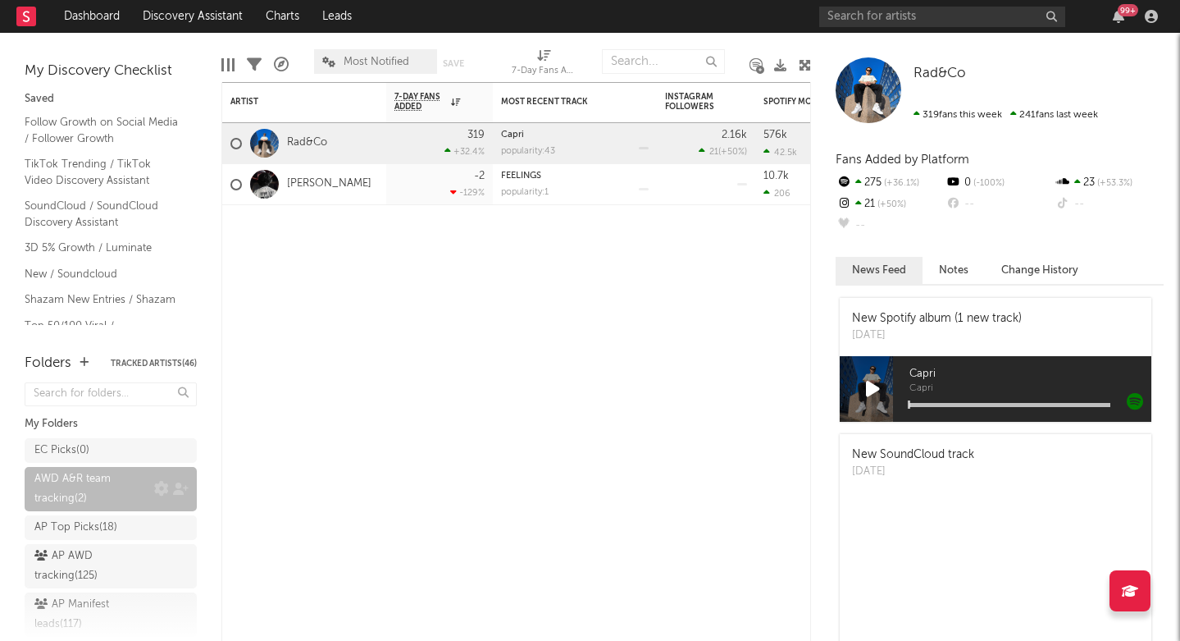
click at [110, 477] on div "AWD A&R team tracking ( 2 )" at bounding box center [92, 488] width 116 height 39
click at [132, 455] on div "EC Picks ( 0 )" at bounding box center [94, 450] width 120 height 20
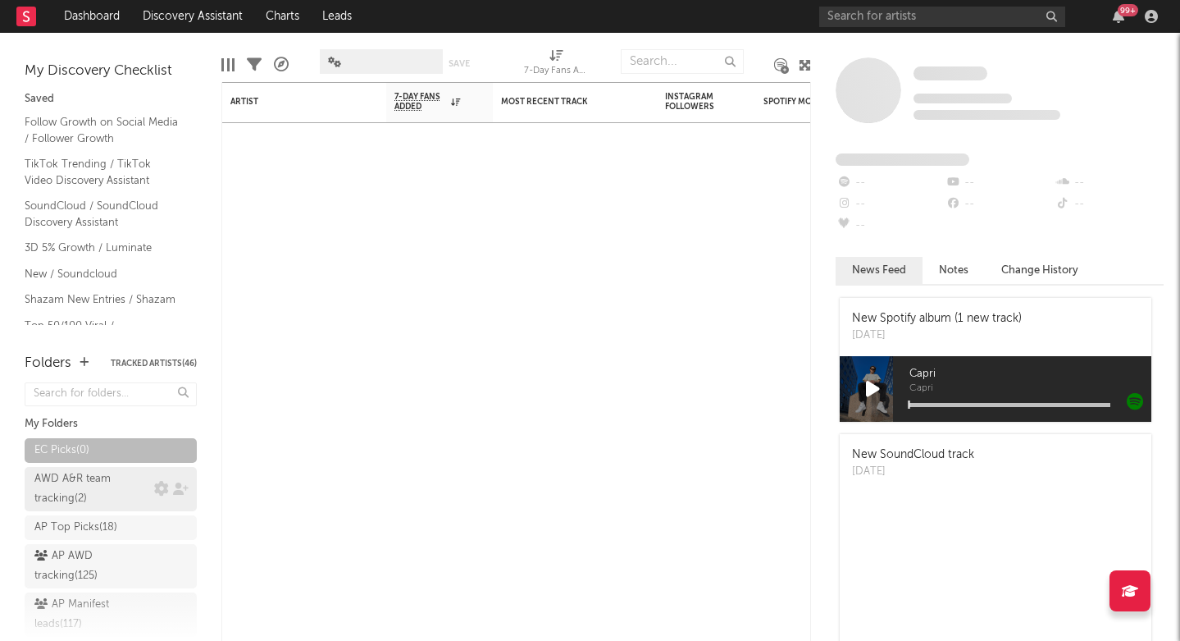
click at [131, 483] on div "AWD A&R team tracking ( 2 )" at bounding box center [92, 488] width 116 height 39
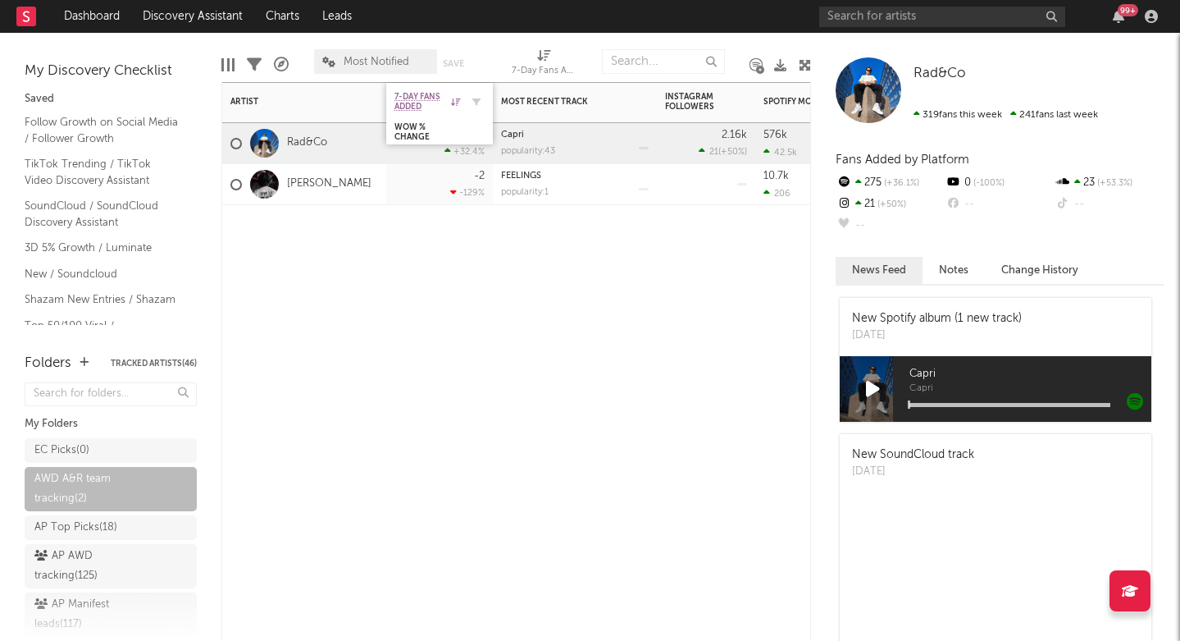
click at [458, 101] on icon at bounding box center [455, 102] width 9 height 8
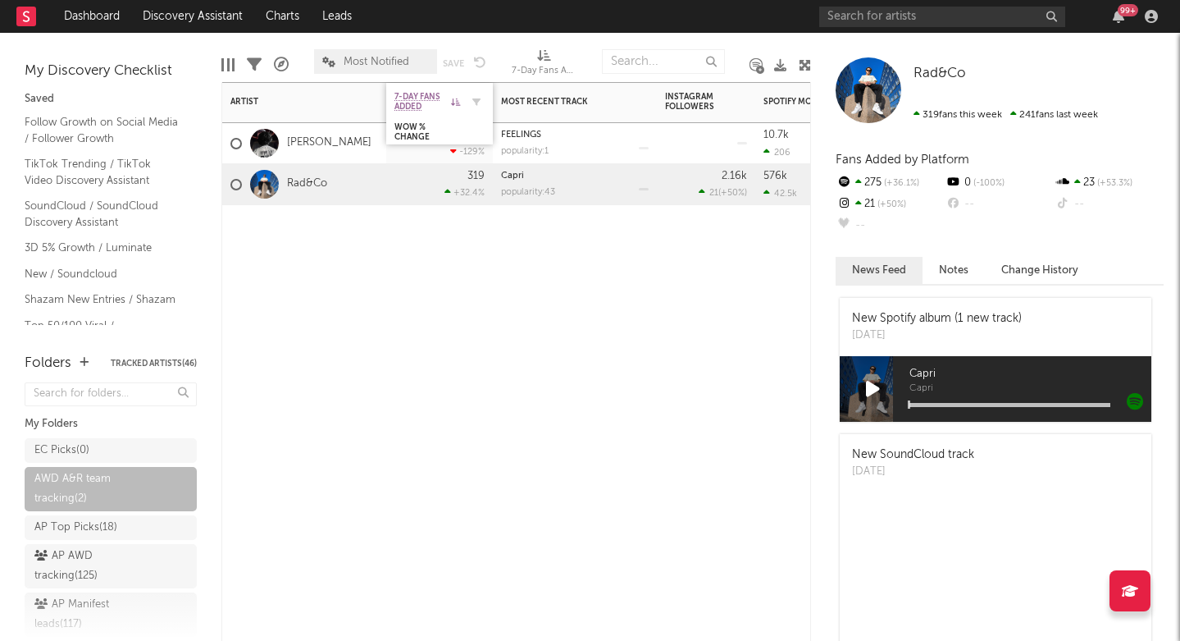
click at [458, 101] on icon at bounding box center [455, 102] width 9 height 8
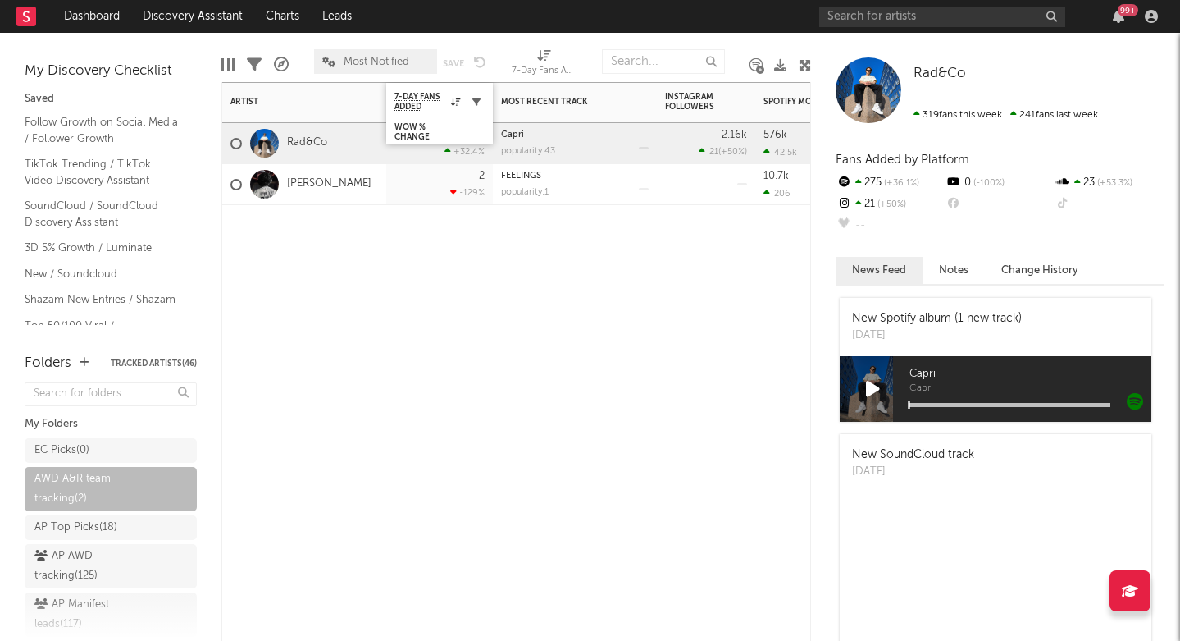
click at [479, 101] on icon "button" at bounding box center [476, 102] width 8 height 8
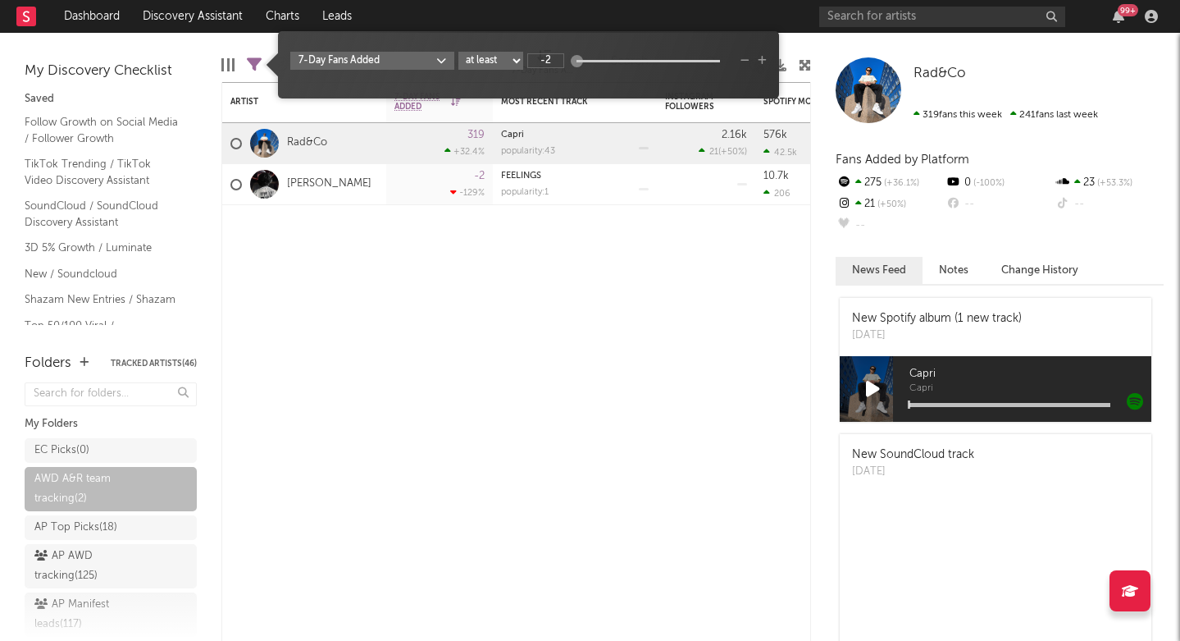
click at [397, 56] on body "Dashboard Discovery Assistant Charts Leads 99 + Notifications Settings Mark all…" at bounding box center [590, 320] width 1180 height 641
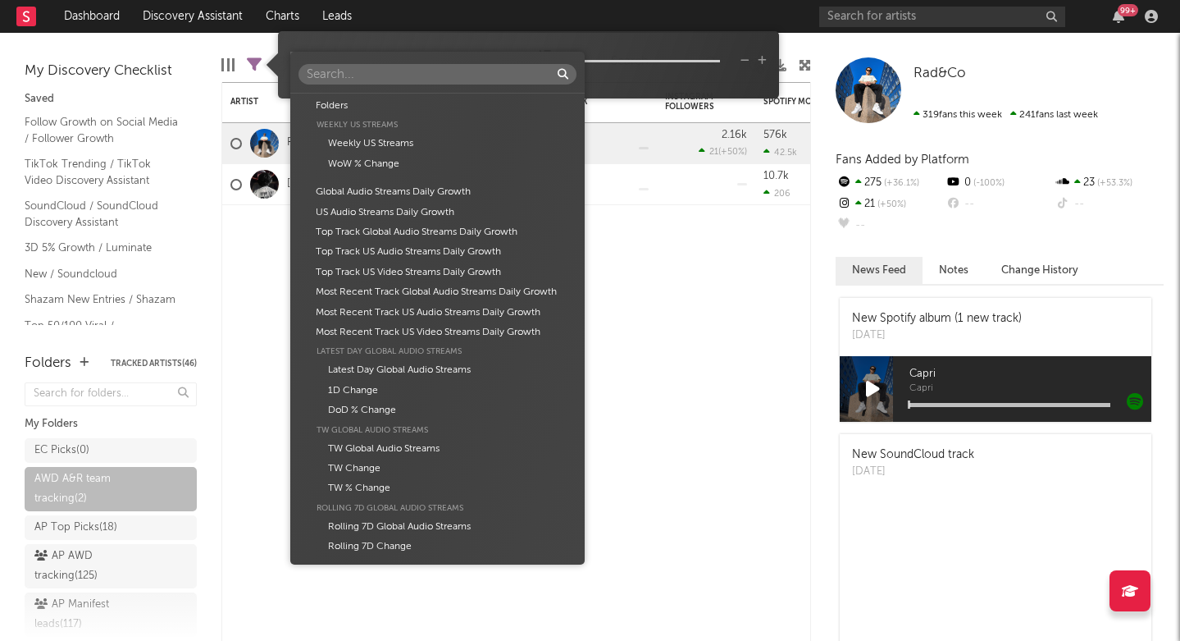
scroll to position [851, 0]
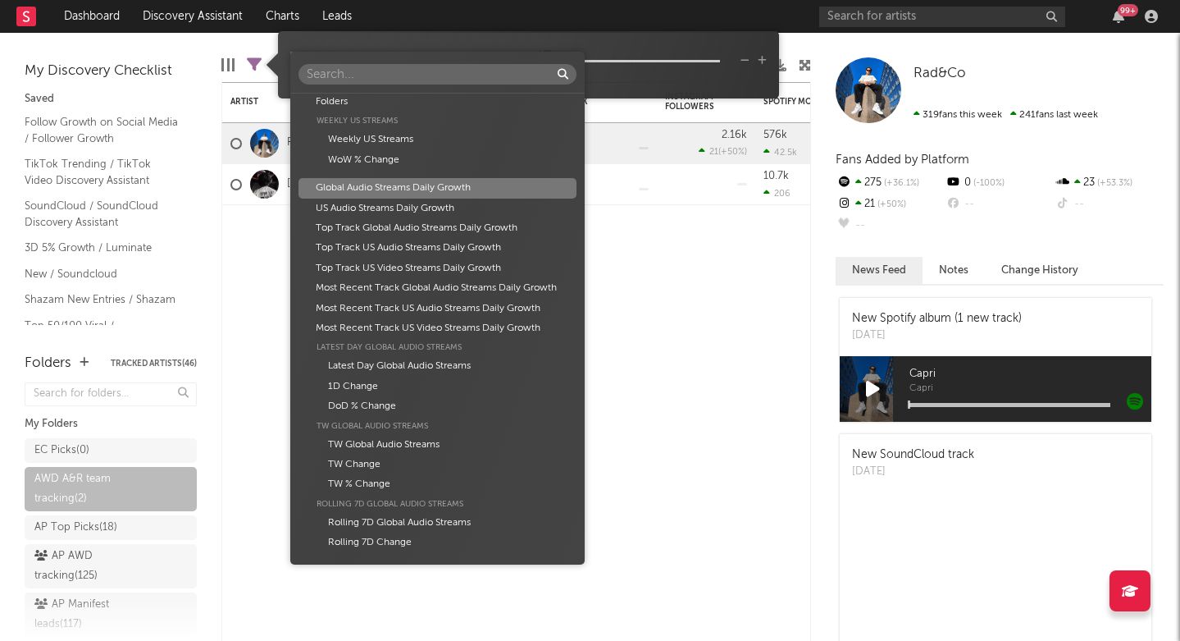
click at [395, 183] on div "Global Audio Streams Daily Growth" at bounding box center [438, 188] width 278 height 20
